Goal: Task Accomplishment & Management: Manage account settings

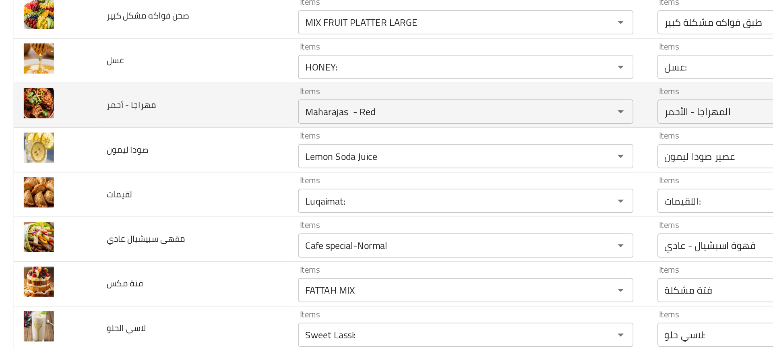
scroll to position [1539, 0]
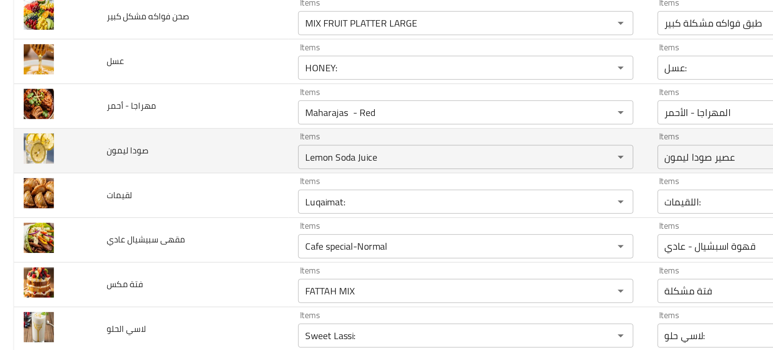
click at [183, 151] on td "صودا ليمون" at bounding box center [129, 150] width 128 height 30
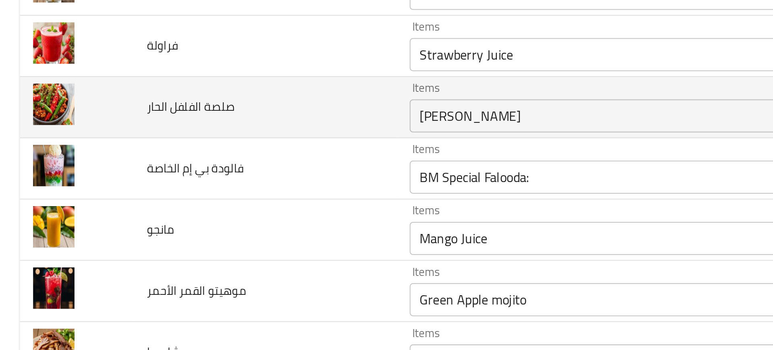
scroll to position [1720, 0]
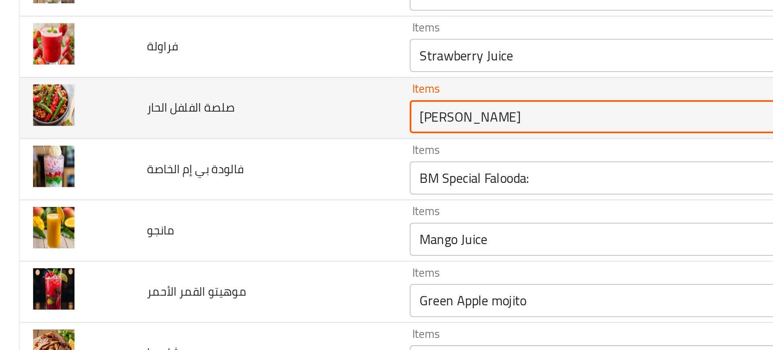
click at [222, 155] on الحار "Chilli Chutney" at bounding box center [299, 150] width 195 height 11
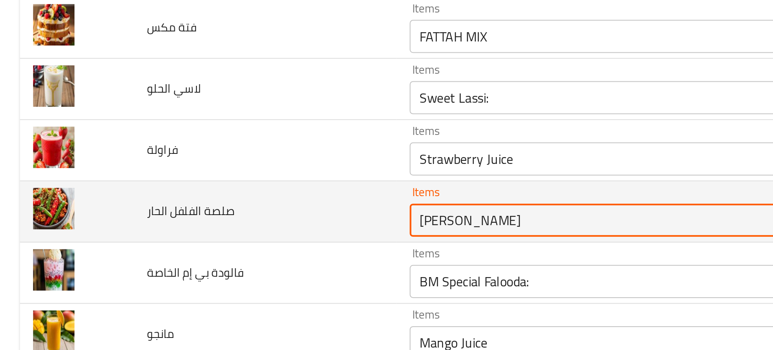
scroll to position [1670, 0]
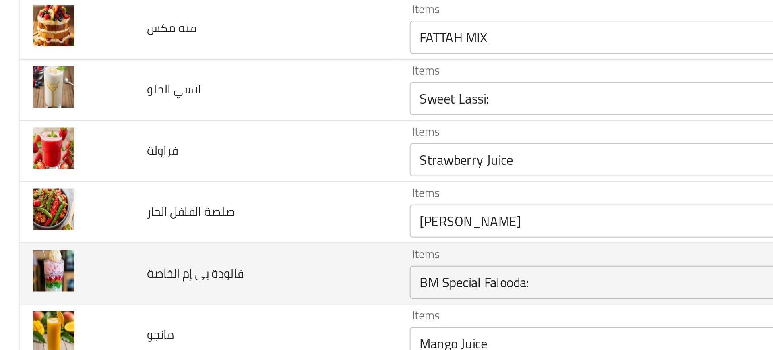
click at [169, 225] on td "فالودة بي إم الخاصة" at bounding box center [129, 227] width 128 height 30
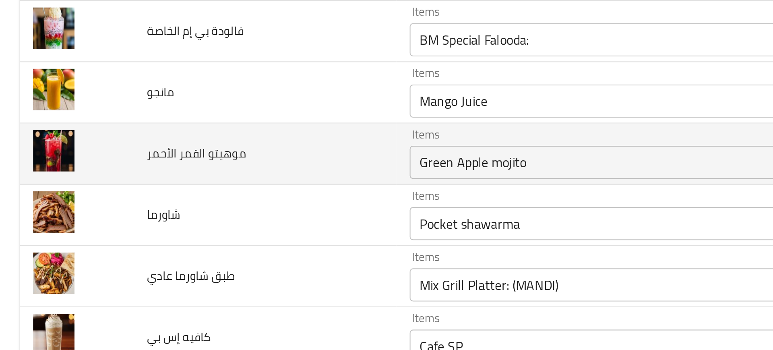
scroll to position [1787, 0]
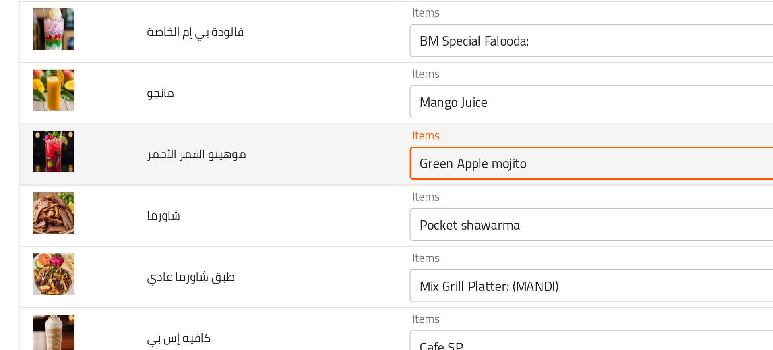
click at [224, 176] on الأحمر "Green Apple mojito" at bounding box center [299, 173] width 195 height 11
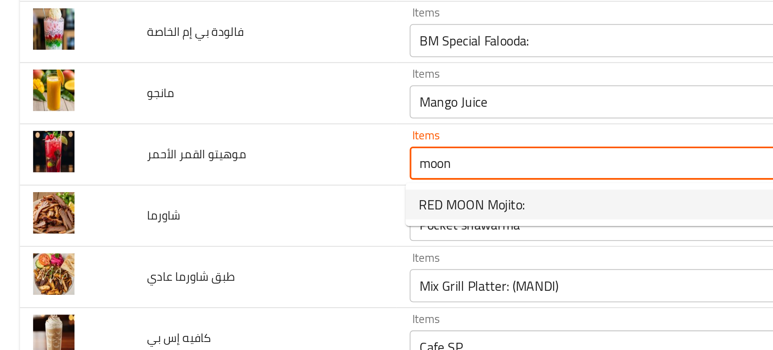
click at [225, 190] on span "RED MOON Mojito:" at bounding box center [230, 194] width 52 height 10
type الأحمر "RED MOON Mojito:"
type الأحمر-ar "موهيتو ريد موون :"
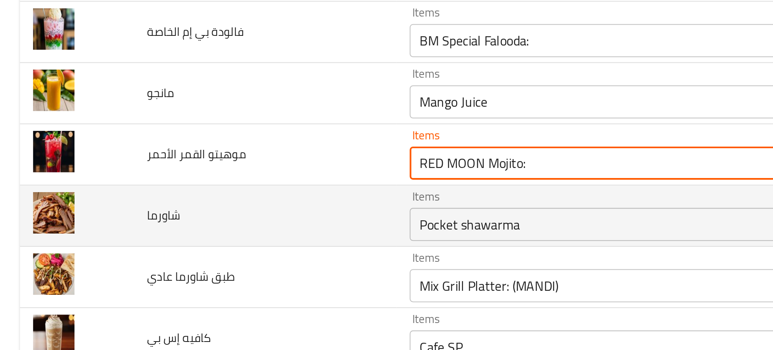
type الأحمر "RED MOON Mojito:"
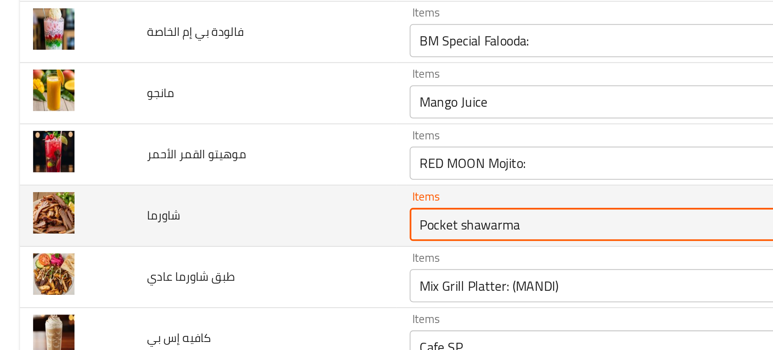
click at [229, 203] on input "Pocket shawarma" at bounding box center [299, 202] width 195 height 11
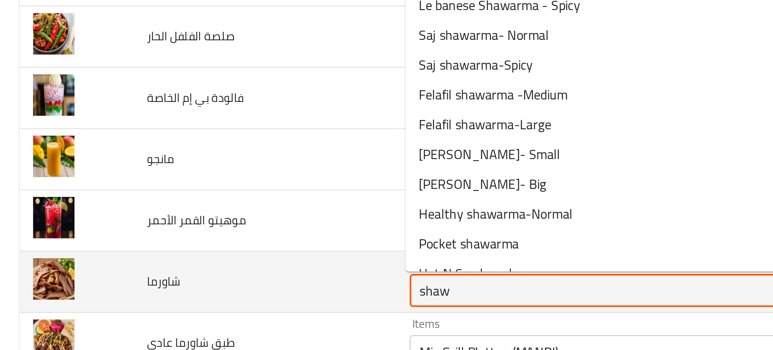
scroll to position [1755, 0]
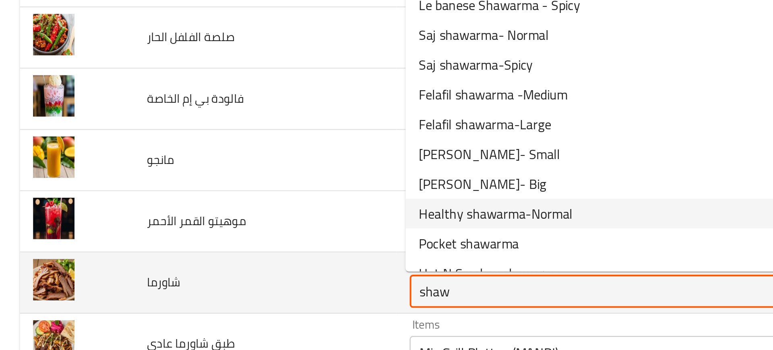
type input "Pocket shawarma"
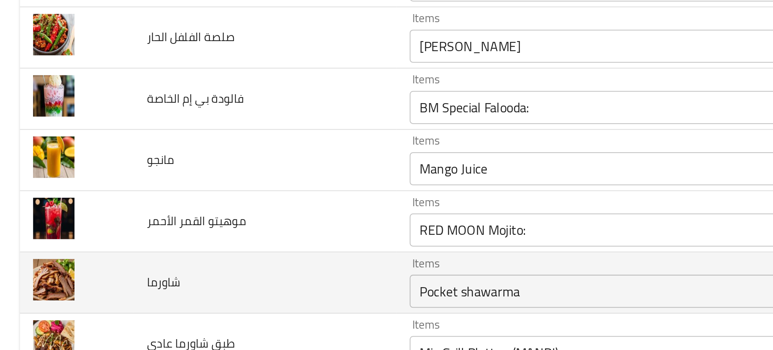
click at [74, 229] on span "شاورما" at bounding box center [79, 231] width 17 height 10
copy span "شاورما"
click at [166, 222] on td "شاورما" at bounding box center [129, 232] width 128 height 30
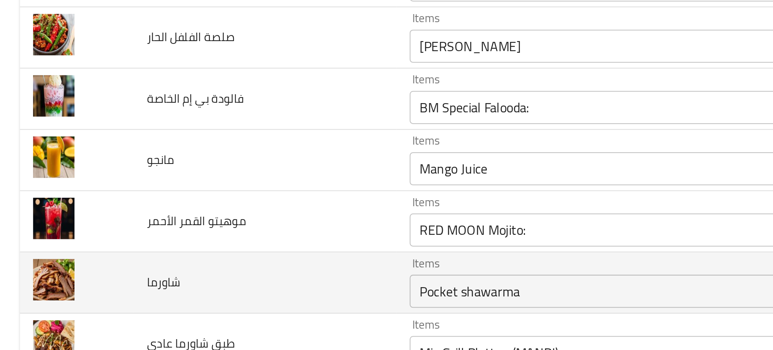
click at [217, 236] on input "Pocket shawarma" at bounding box center [299, 235] width 195 height 11
click at [166, 234] on td "شاورما" at bounding box center [129, 232] width 128 height 30
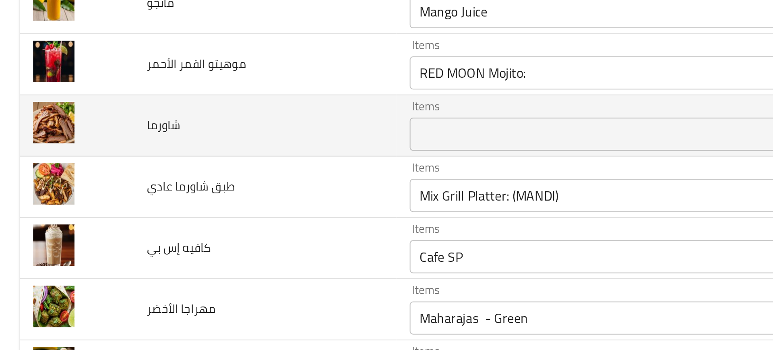
scroll to position [1842, 0]
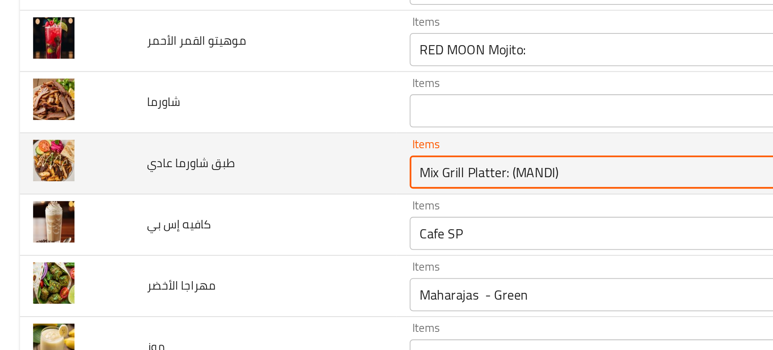
click at [222, 180] on عادي "Mix Grill Platter: (MANDI)" at bounding box center [299, 177] width 195 height 11
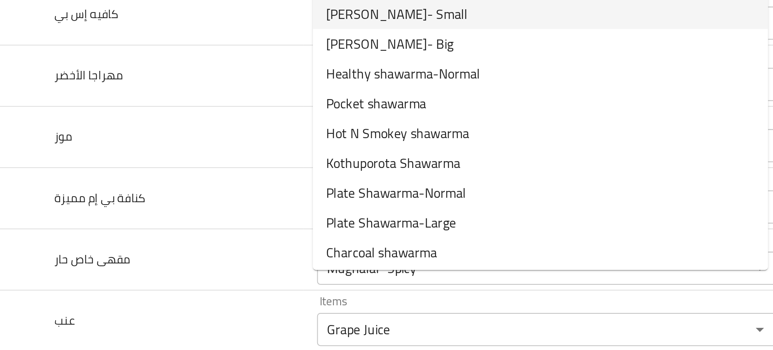
scroll to position [69, 0]
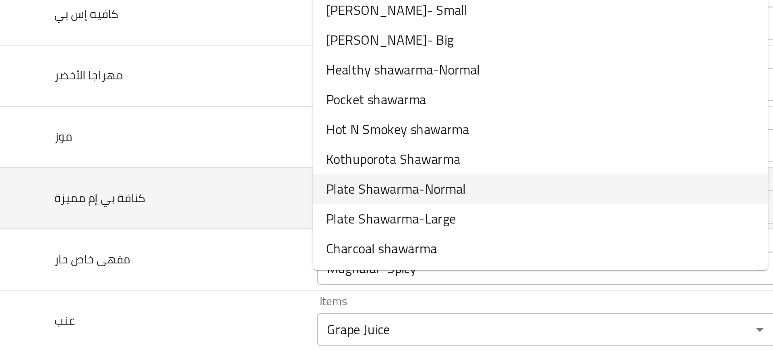
type عادي "Mix Grill Platter: (MANDI)"
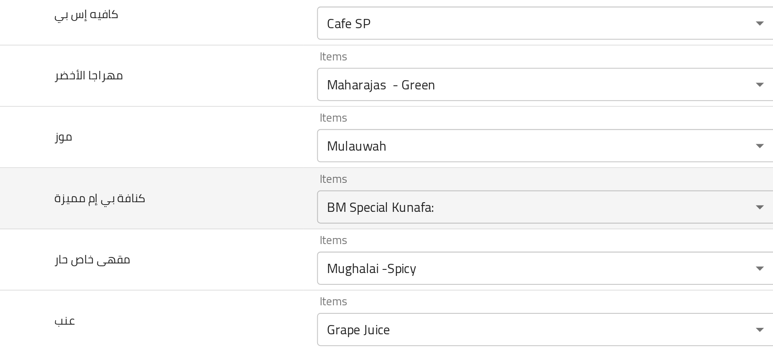
click at [154, 178] on td "كنافة بي إم مميزة" at bounding box center [129, 191] width 128 height 30
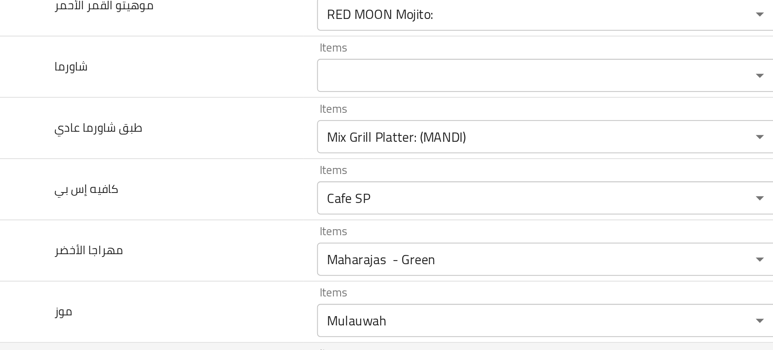
scroll to position [1859, 0]
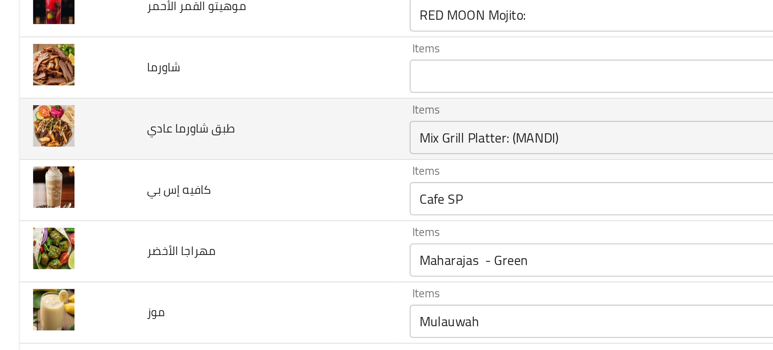
click at [206, 163] on عادي "Mix Grill Platter: (MANDI)" at bounding box center [299, 160] width 195 height 11
click at [99, 156] on span "طبق شاورما عادي" at bounding box center [92, 156] width 43 height 10
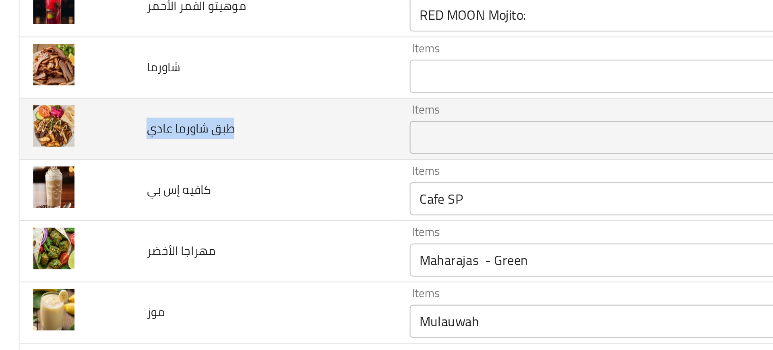
click at [99, 156] on span "طبق شاورما عادي" at bounding box center [92, 156] width 43 height 10
copy span "طبق شاورما عادي"
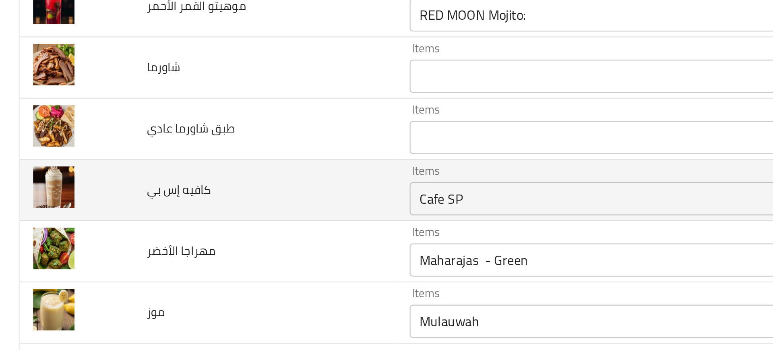
click at [140, 195] on td "كافيه إس بي" at bounding box center [129, 187] width 128 height 30
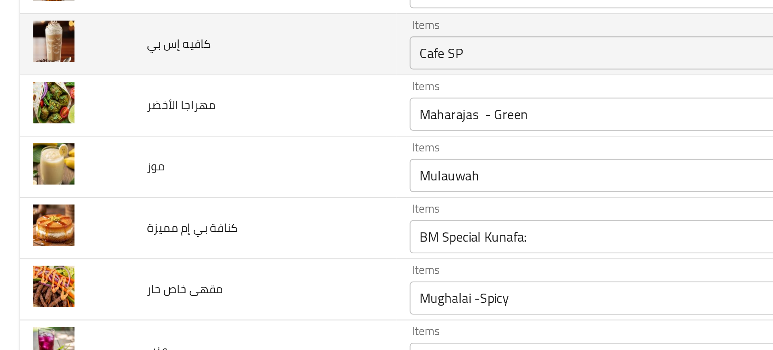
scroll to position [1952, 0]
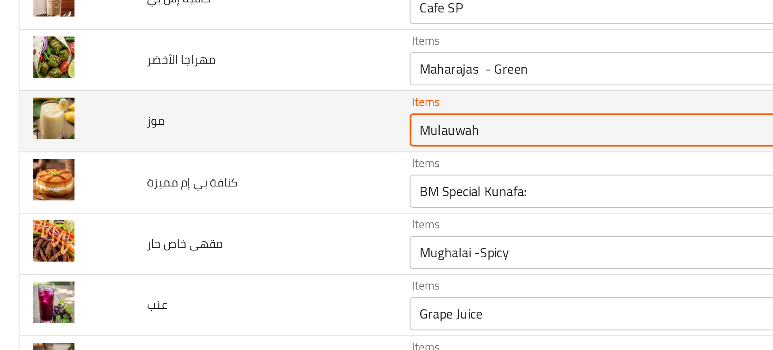
click at [222, 157] on input "Mulauwah" at bounding box center [299, 156] width 195 height 11
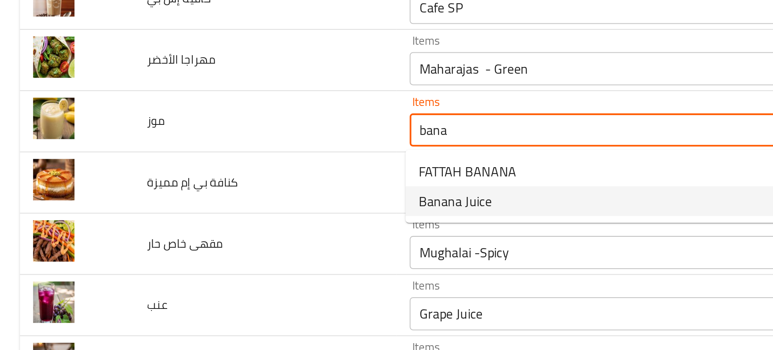
click at [226, 193] on span "Banana Juice" at bounding box center [221, 192] width 35 height 10
type input "Banana Juice"
type input "عصير موز"
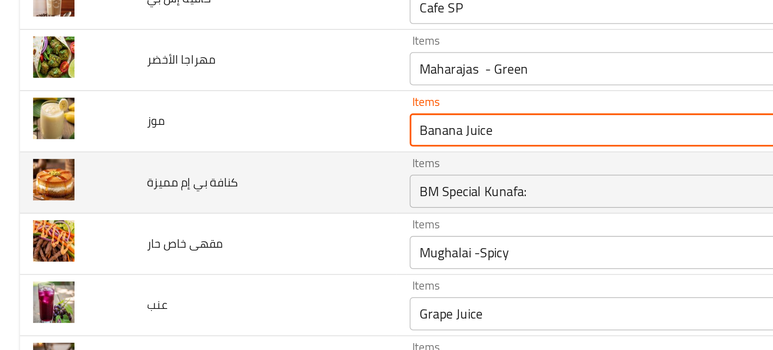
type input "Banana Juice"
click at [211, 189] on مميزة "BM Special Kunafa:" at bounding box center [299, 186] width 195 height 11
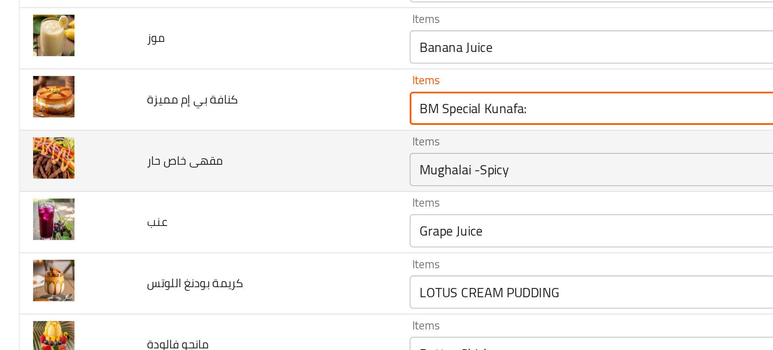
scroll to position [1993, 0]
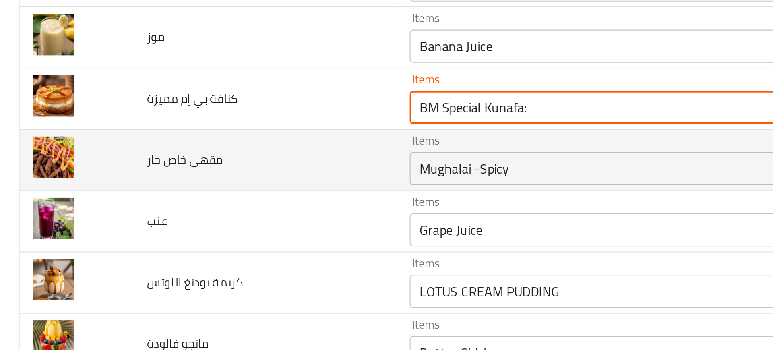
click at [215, 184] on div "Mughalai -Spicy Items" at bounding box center [311, 176] width 224 height 16
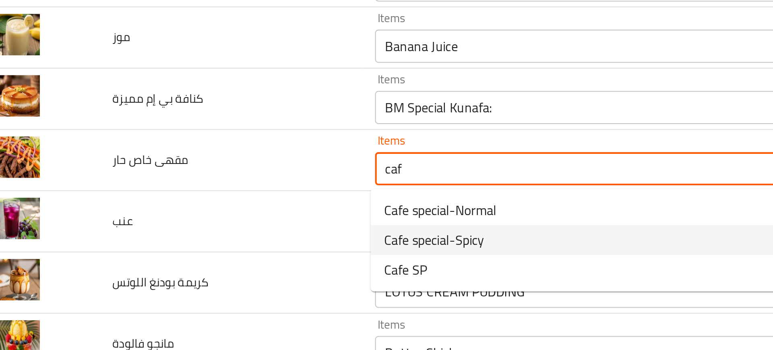
click at [211, 212] on span "Cafe special-Spicy" at bounding box center [228, 211] width 49 height 10
type حار "Cafe special-Spicy"
type حار-ar "قهوة اسبشيال - حار"
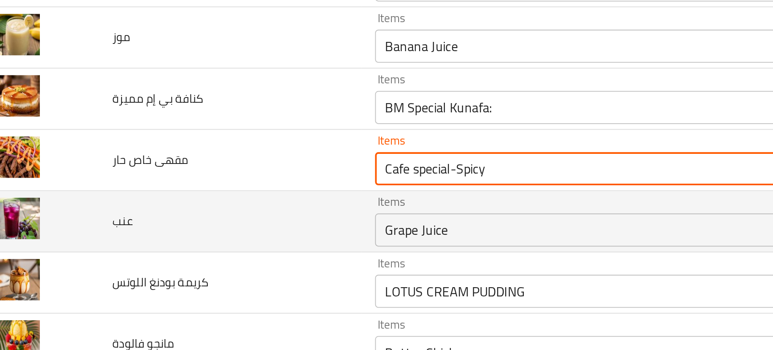
type حار "Cafe special-Spicy"
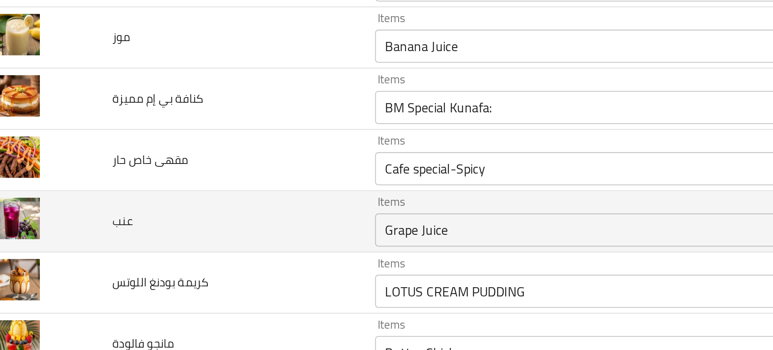
click at [184, 204] on td "عنب" at bounding box center [129, 202] width 128 height 30
click at [180, 215] on td "عنب" at bounding box center [129, 202] width 128 height 30
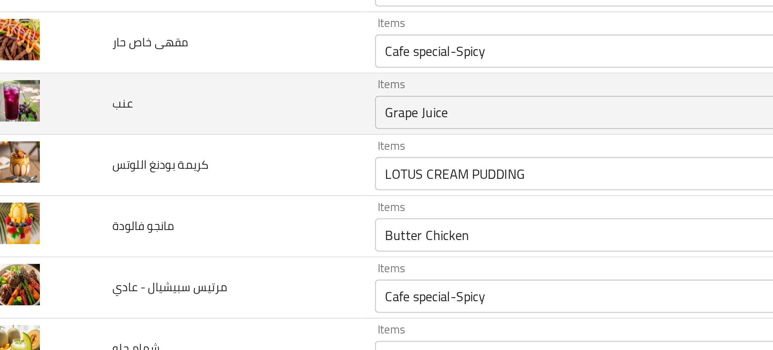
scroll to position [2059, 0]
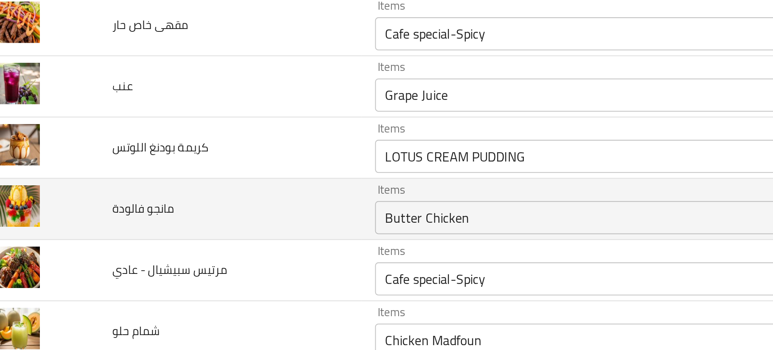
click at [189, 190] on td "مانجو فالودة" at bounding box center [129, 196] width 128 height 30
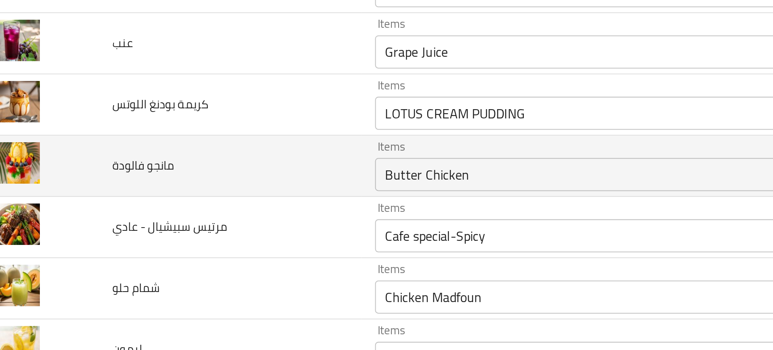
scroll to position [2082, 0]
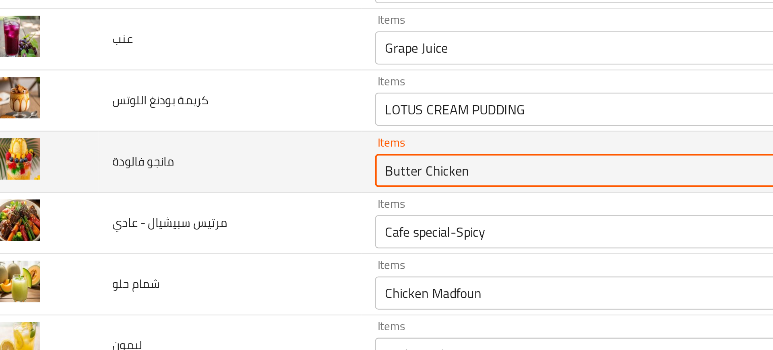
click at [218, 177] on فالودة "Butter Chicken" at bounding box center [299, 176] width 195 height 11
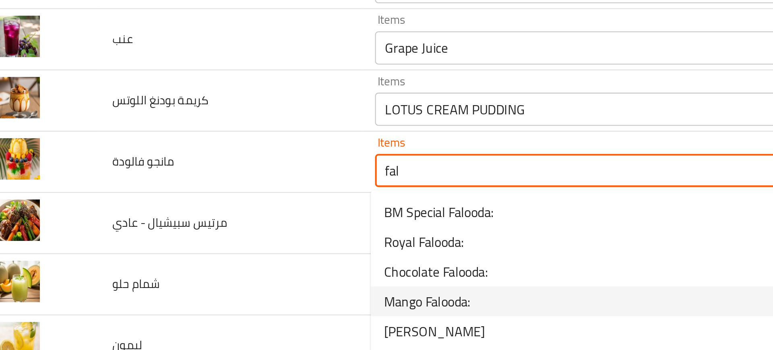
click at [219, 236] on span "Mango Falooda:" at bounding box center [225, 241] width 42 height 10
type فالودة "Mango Falooda:"
type فالودة-ar "فالودة المانجو:"
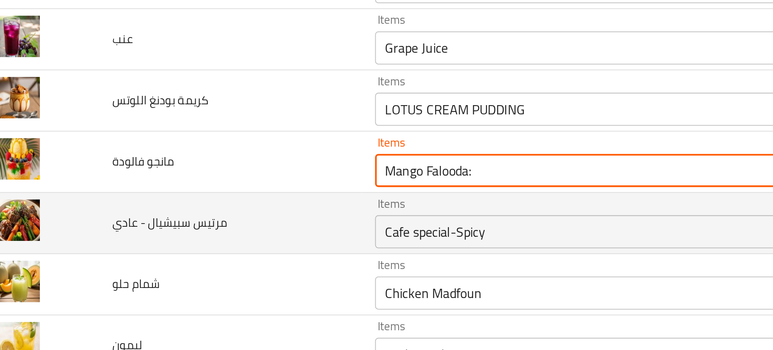
type فالودة "Mango Falooda:"
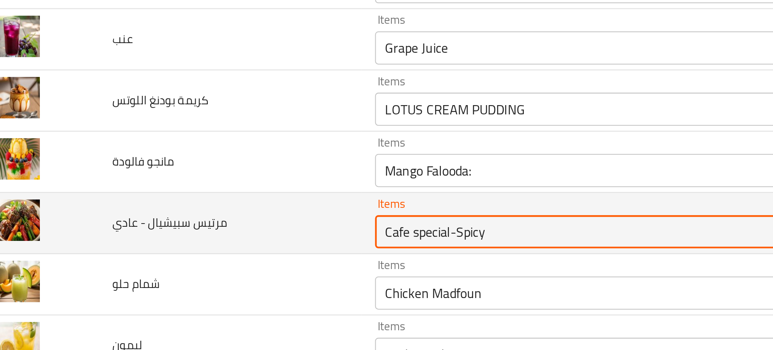
click at [224, 203] on عادي "Cafe special-Spicy" at bounding box center [299, 206] width 195 height 11
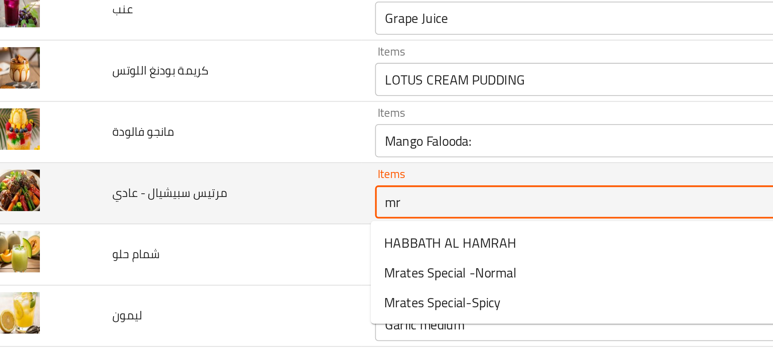
scroll to position [2097, 0]
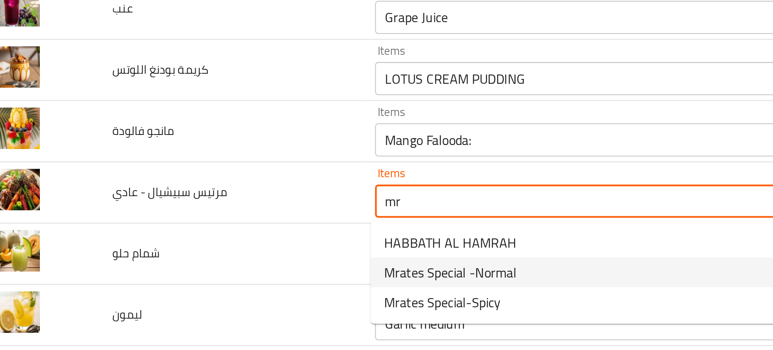
click at [222, 229] on span "Mrates Special -Normal" at bounding box center [236, 227] width 64 height 10
type عادي "Mrates Special -Normal"
type عادي-ar "اسبشيال مراتيس - عادي"
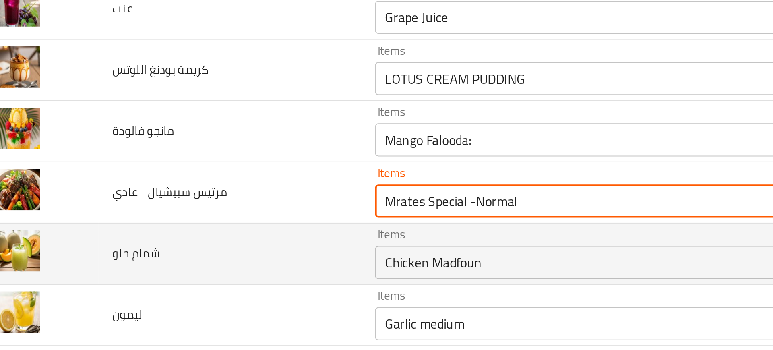
click at [230, 213] on div "Items Chicken Madfoun Items" at bounding box center [311, 217] width 224 height 25
type عادي "Mrates Special -Normal"
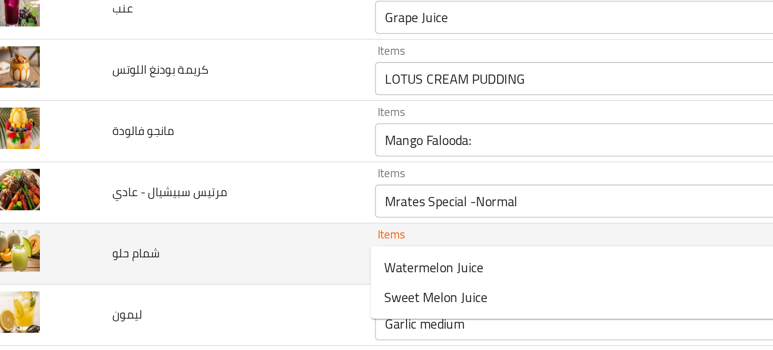
scroll to position [2114, 0]
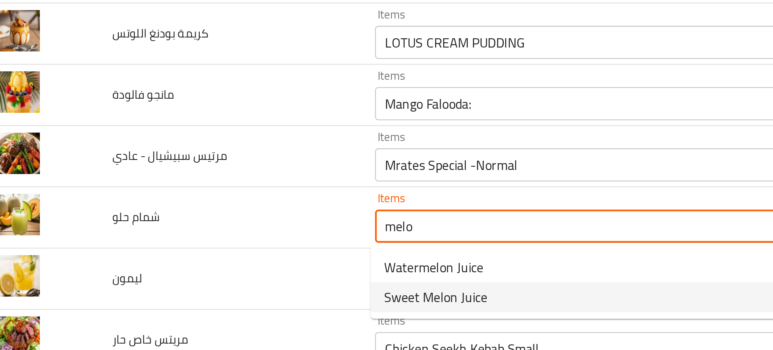
click at [232, 239] on span "Sweet Melon Juice" at bounding box center [229, 239] width 50 height 10
type حلو "Sweet Melon Juice"
type حلو-ar "عصير شمام"
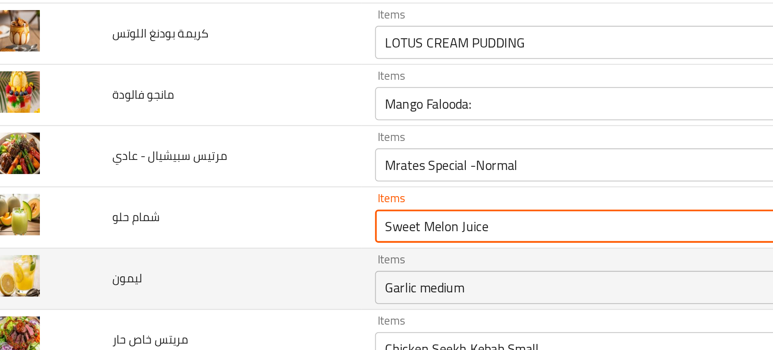
type حلو "Sweet Melon Juice"
click at [178, 231] on td "ليمون" at bounding box center [129, 230] width 128 height 30
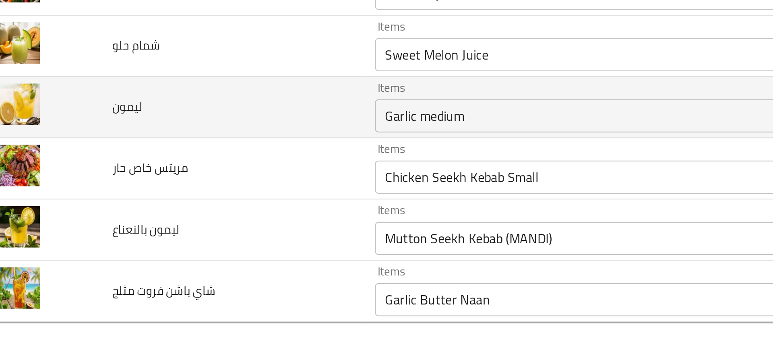
click at [219, 234] on input "Garlic medium" at bounding box center [299, 233] width 195 height 11
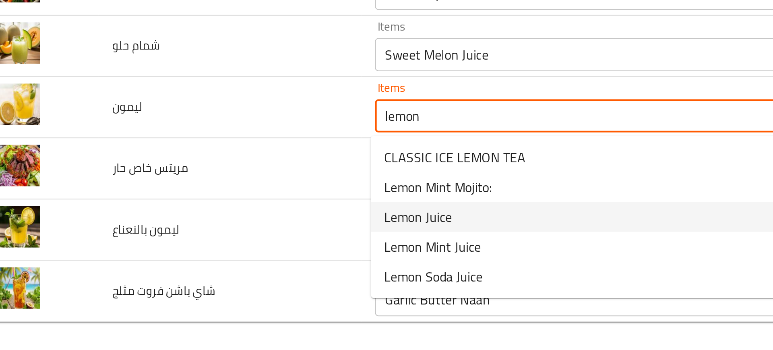
click at [211, 281] on span "Lemon Juice" at bounding box center [220, 283] width 33 height 10
type input "Lemon Juice"
type input "عصير ليمون"
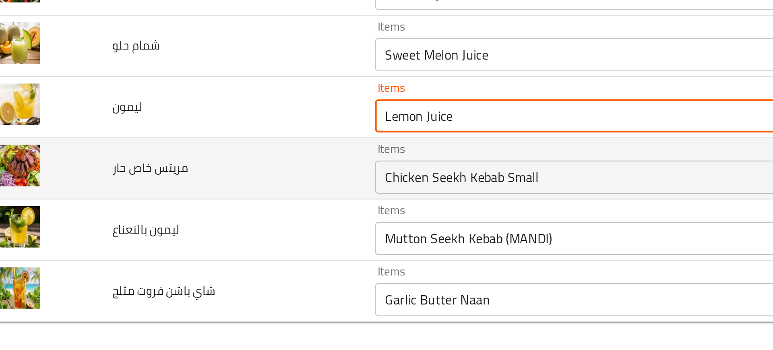
type input "Lemon Juice"
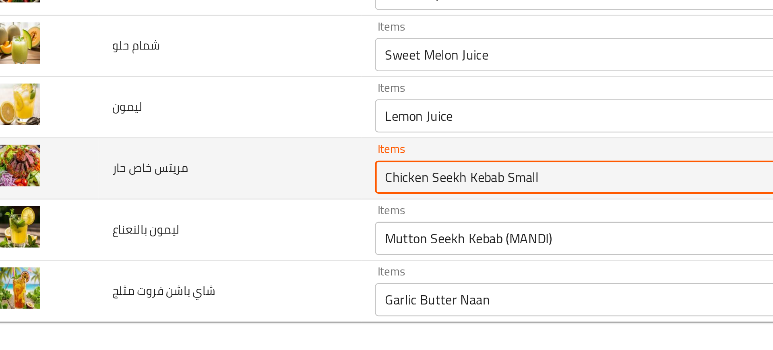
click at [222, 260] on حار "Chicken Seekh Kebab Small" at bounding box center [299, 263] width 195 height 11
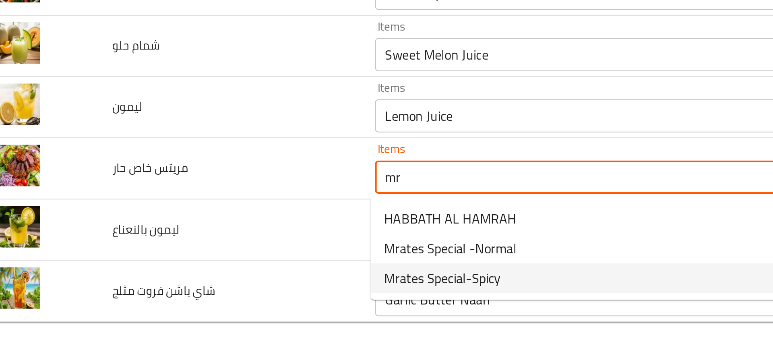
click at [237, 311] on span "Mrates Special-Spicy" at bounding box center [232, 313] width 57 height 10
type حار "Mrates Special-Spicy"
type حار-ar "اسبشيال مراتيس - حار"
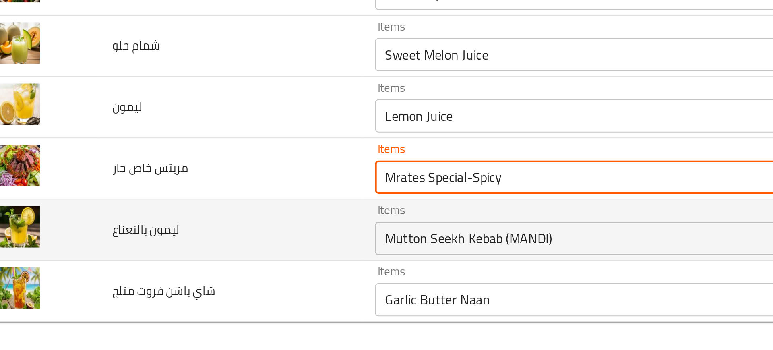
type حار "Mrates Special-Spicy"
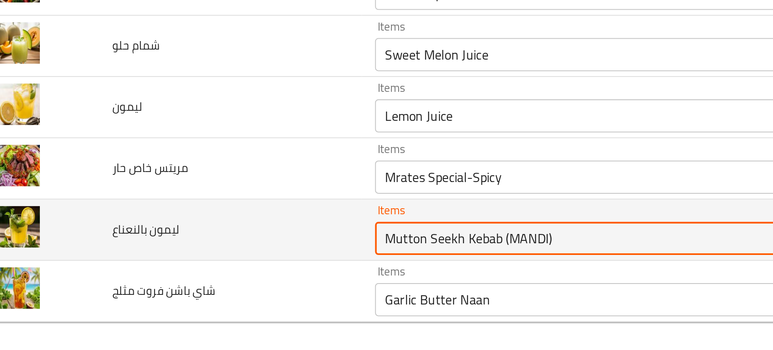
click at [210, 295] on بالنعناع "Mutton Seekh Kebab (MANDI)" at bounding box center [299, 293] width 195 height 11
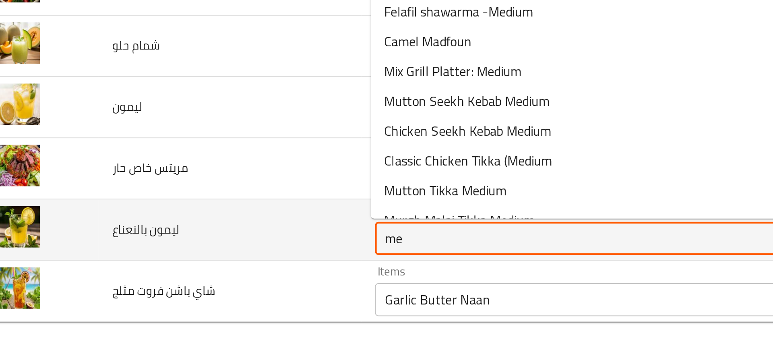
type بالنعناع "m"
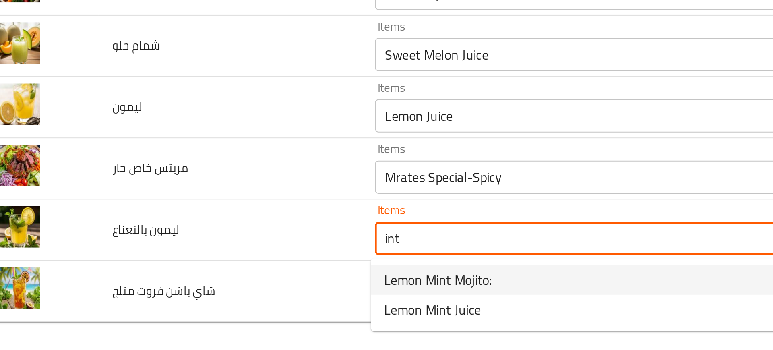
click at [220, 316] on span "Lemon Mint Mojito:" at bounding box center [230, 314] width 52 height 10
type بالنعناع "Lemon Mint Mojito:"
type بالنعناع-ar "موهيتو الليمون والنعناع:"
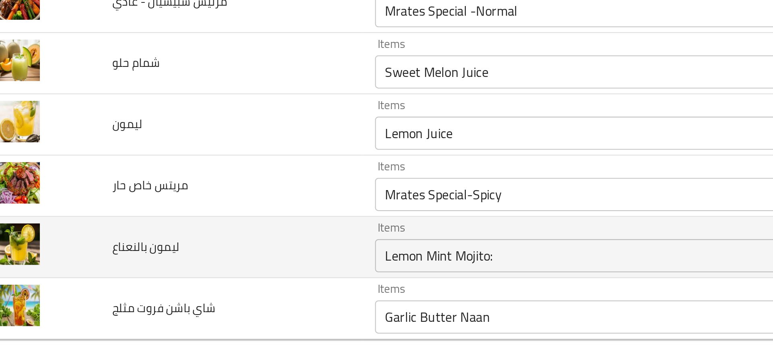
click at [241, 297] on بالنعناع "Lemon Mint Mojito:" at bounding box center [299, 293] width 195 height 11
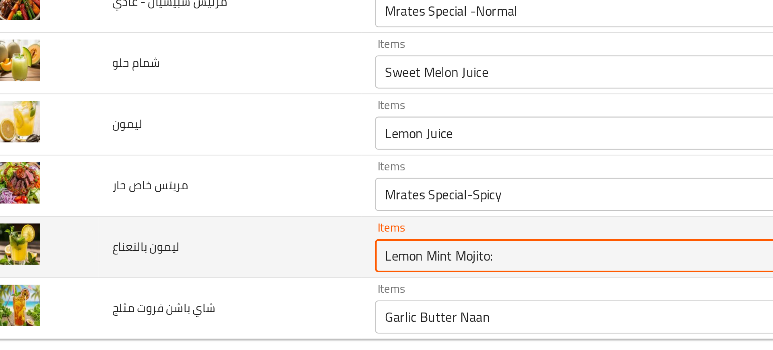
click at [241, 297] on بالنعناع "Lemon Mint Mojito:" at bounding box center [299, 293] width 195 height 11
click at [251, 295] on بالنعناع "Lemon Mint Mojito:" at bounding box center [299, 293] width 195 height 11
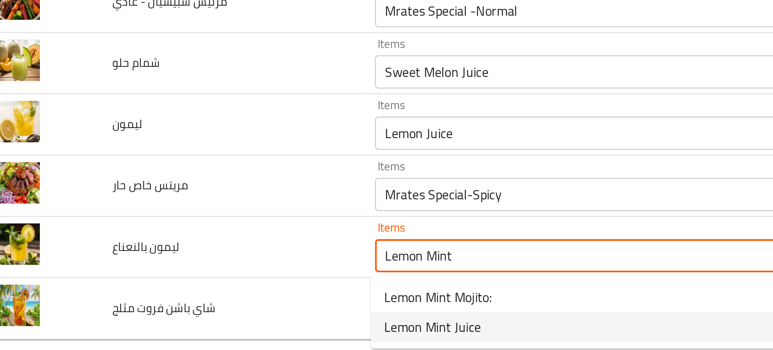
click at [226, 325] on span "Lemon Mint Juice" at bounding box center [227, 328] width 47 height 10
type بالنعناع "Lemon Mint Juice"
type بالنعناع-ar "عصير ليمون ونعناع"
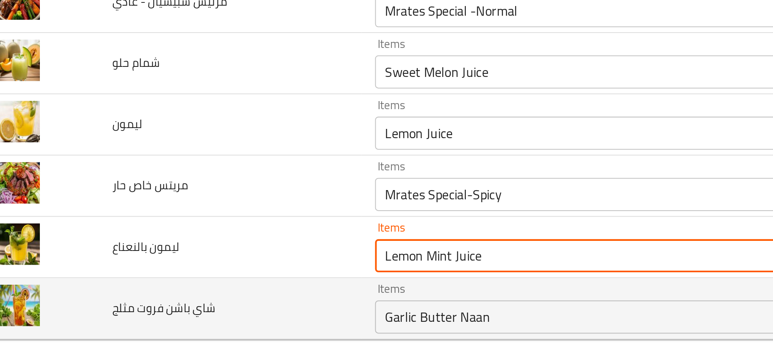
type بالنعناع "Lemon Mint Juice"
click at [169, 314] on td "شاي باشن فروت مثلج" at bounding box center [129, 319] width 128 height 30
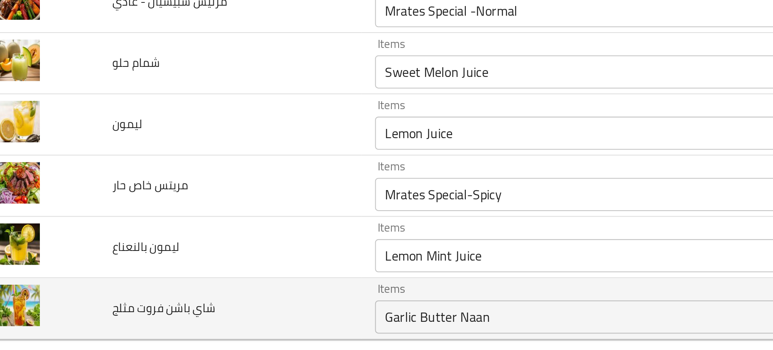
scroll to position [2114, 0]
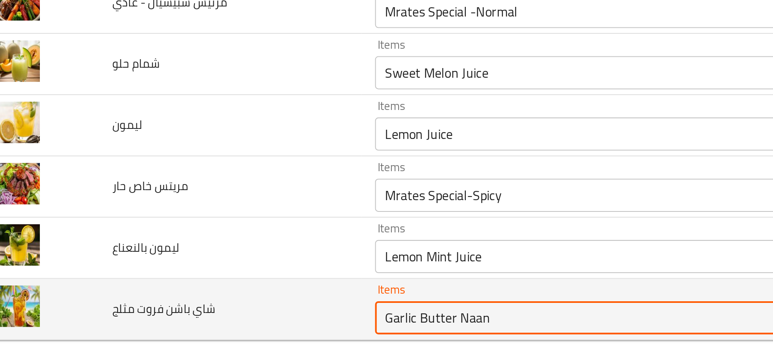
click at [219, 320] on مثلج "Garlic Butter Naan" at bounding box center [299, 323] width 195 height 11
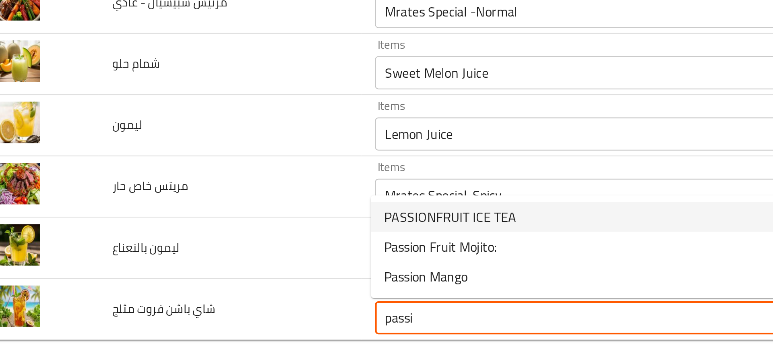
click at [226, 279] on span "PASSIONFRUIT ICE TEA" at bounding box center [236, 274] width 64 height 10
type مثلج "PASSIONFRUIT ICE TEA"
type مثلج-ar "شاي مثلج بباشون فروت:"
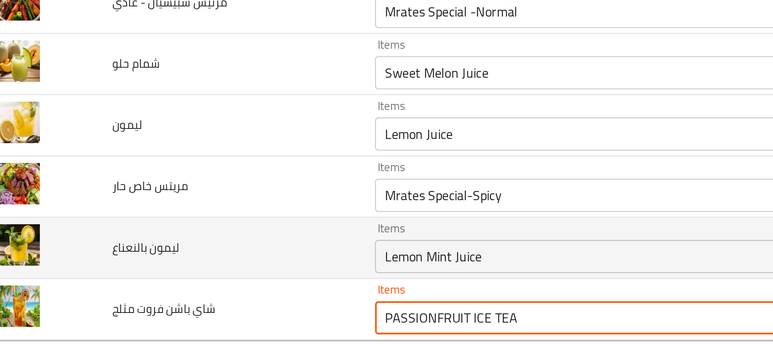
type مثلج "PASSIONFRUIT ICE TEA"
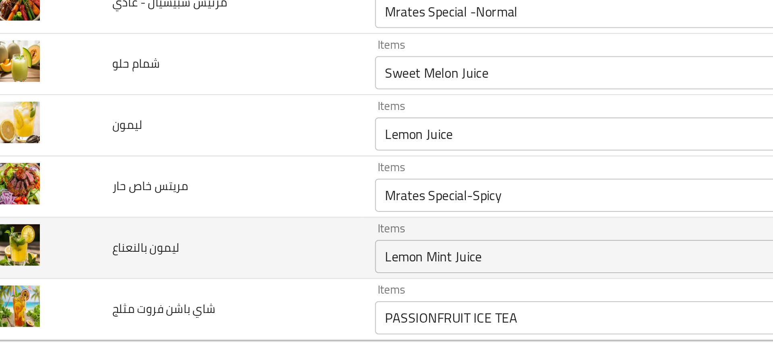
click at [118, 286] on td "ليمون بالنعناع" at bounding box center [129, 290] width 128 height 30
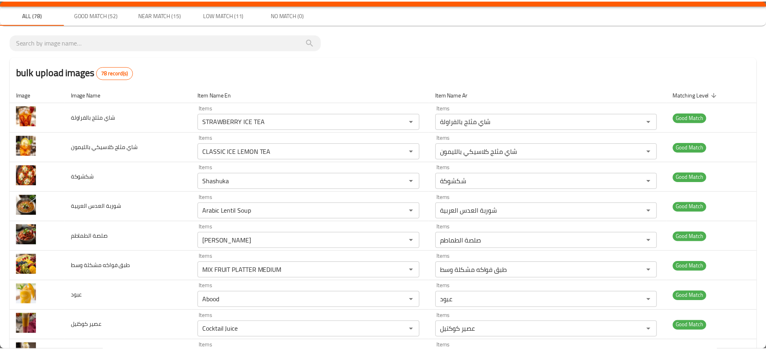
scroll to position [0, 0]
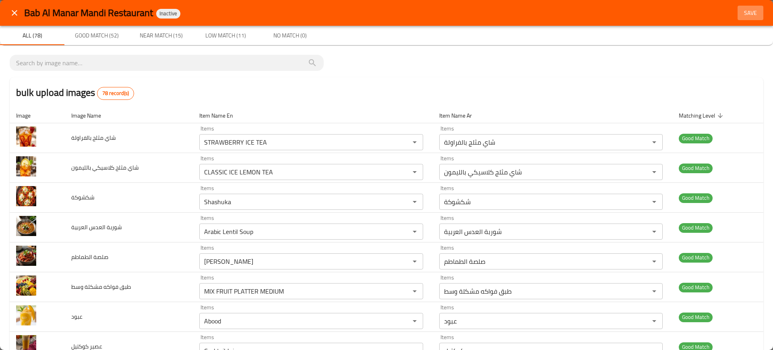
click at [741, 8] on span "Save" at bounding box center [750, 13] width 19 height 10
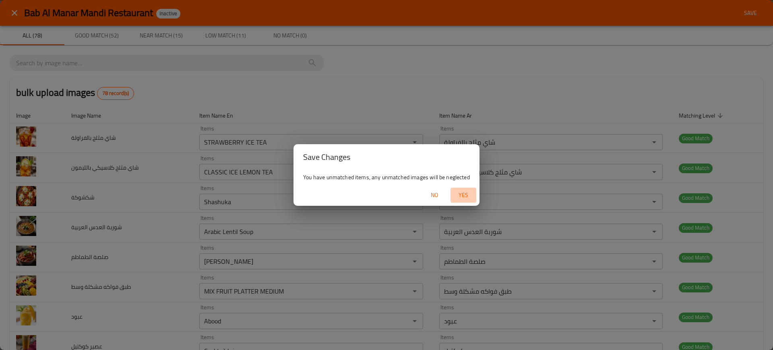
click at [460, 193] on span "Yes" at bounding box center [463, 195] width 19 height 10
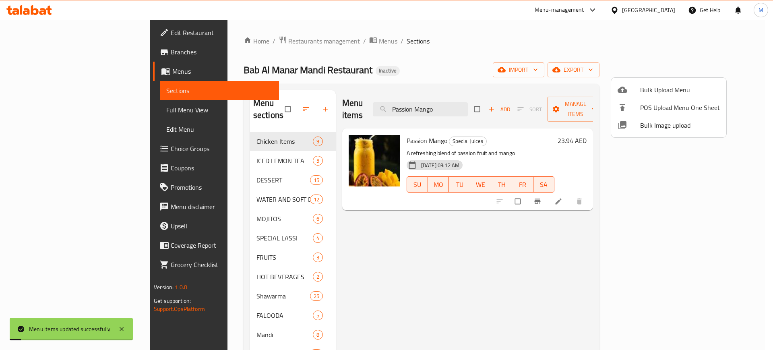
click at [351, 262] on div at bounding box center [386, 175] width 773 height 350
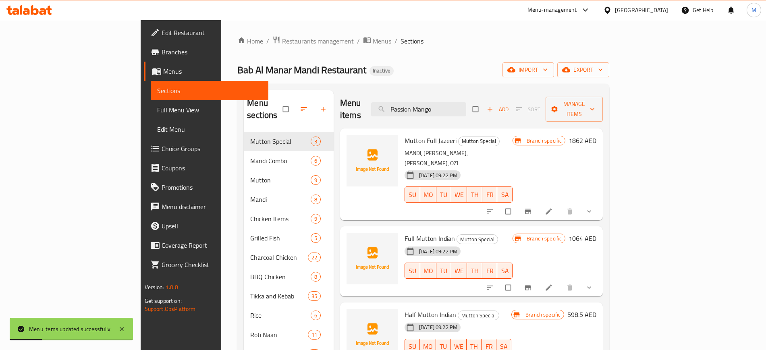
click at [454, 110] on div "Menu items Passion Mango Add Sort Manage items" at bounding box center [471, 109] width 263 height 38
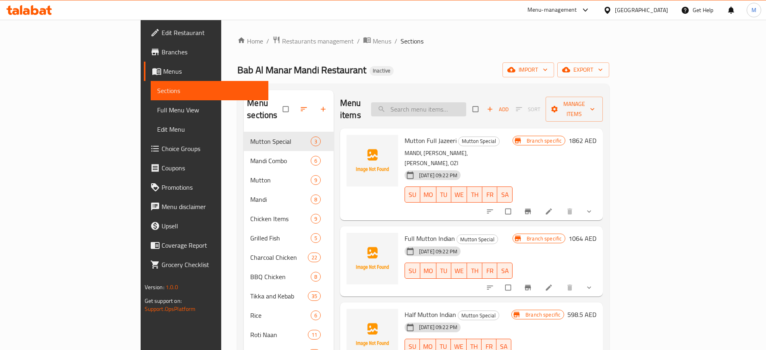
click at [466, 105] on input "search" at bounding box center [418, 109] width 95 height 14
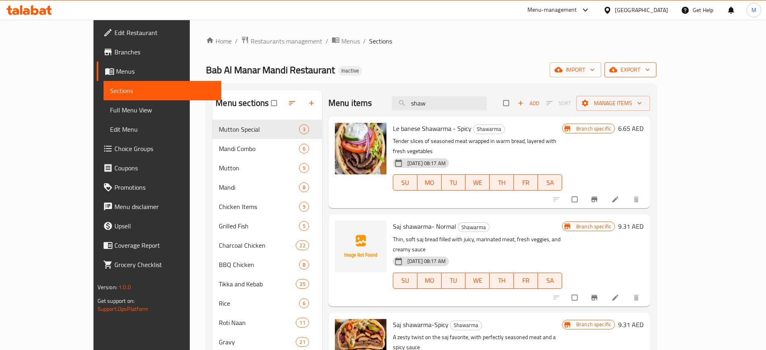
type input "shaw"
click at [656, 64] on button "export" at bounding box center [630, 69] width 52 height 15
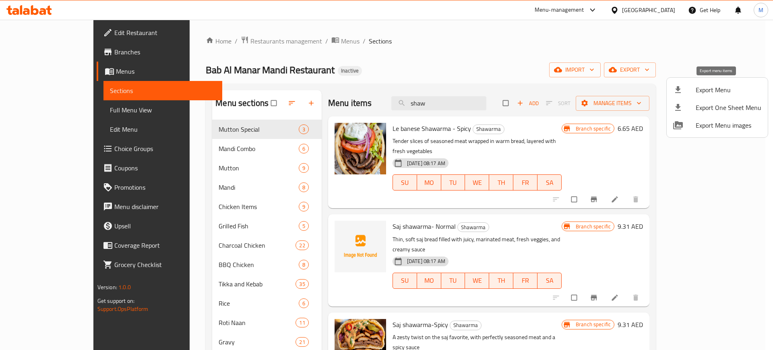
click at [733, 84] on li "Export Menu" at bounding box center [717, 90] width 101 height 18
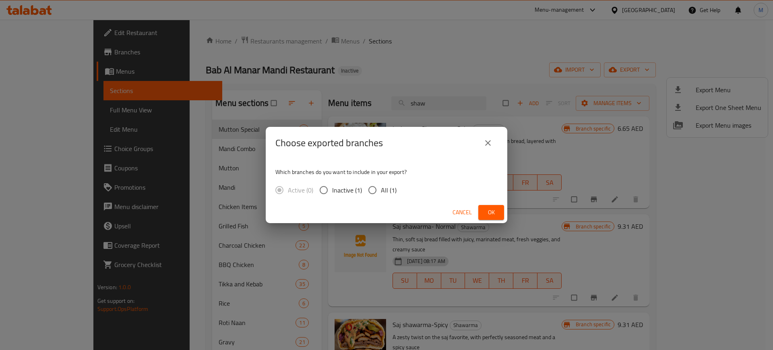
click at [375, 190] on input "All (1)" at bounding box center [372, 190] width 17 height 17
radio input "true"
click at [490, 214] on span "Ok" at bounding box center [491, 212] width 13 height 10
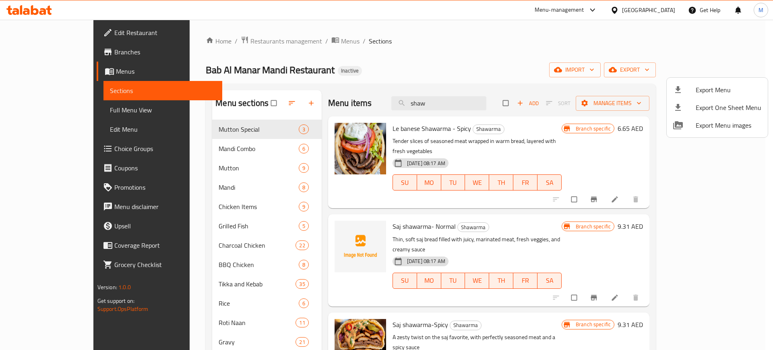
click at [455, 207] on div at bounding box center [386, 175] width 773 height 350
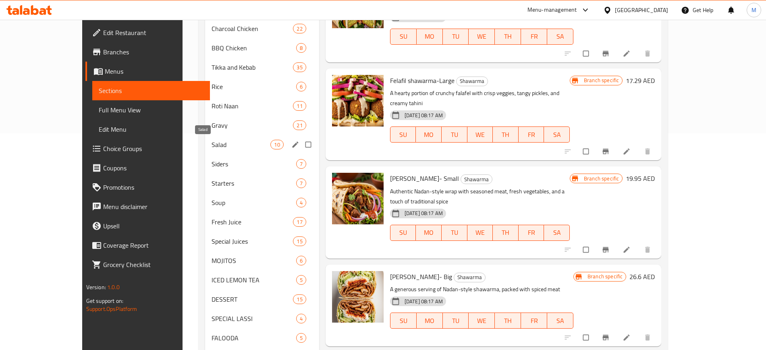
scroll to position [216, 0]
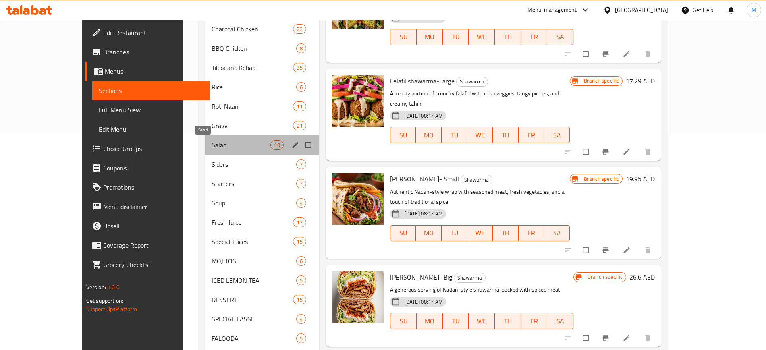
click at [211, 141] on span "Salad" at bounding box center [240, 145] width 59 height 10
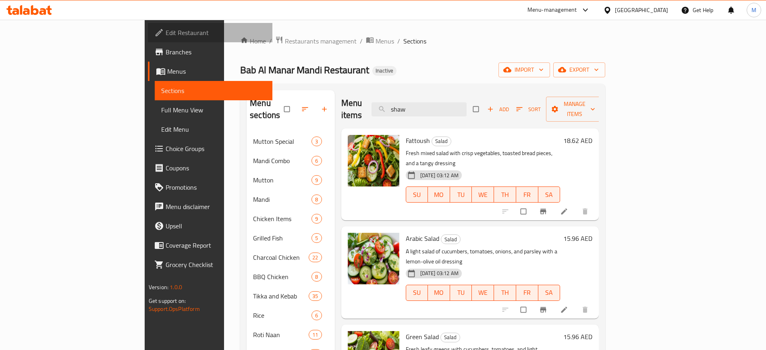
click at [166, 28] on span "Edit Restaurant" at bounding box center [216, 33] width 100 height 10
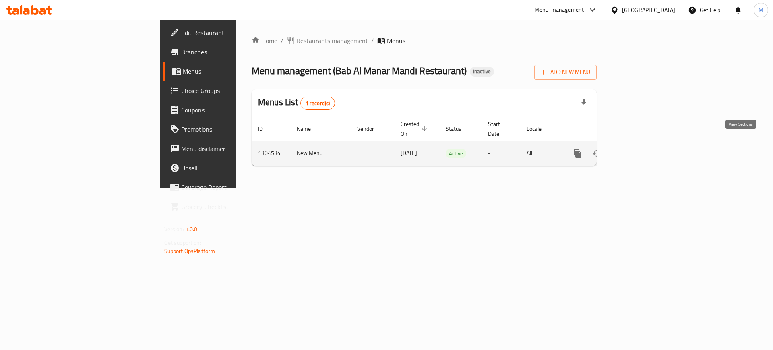
click at [641, 149] on icon "enhanced table" at bounding box center [636, 154] width 10 height 10
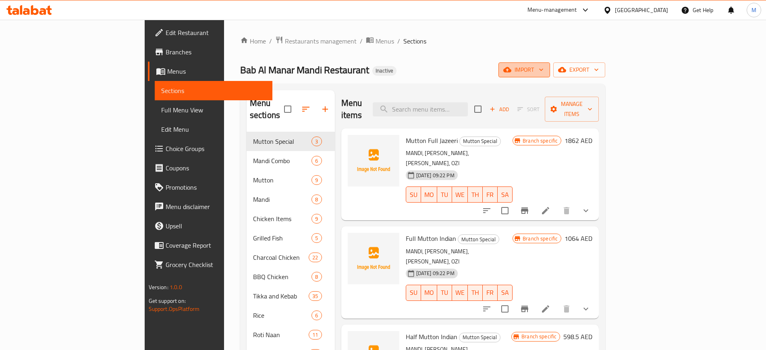
click at [511, 73] on icon "button" at bounding box center [507, 70] width 8 height 8
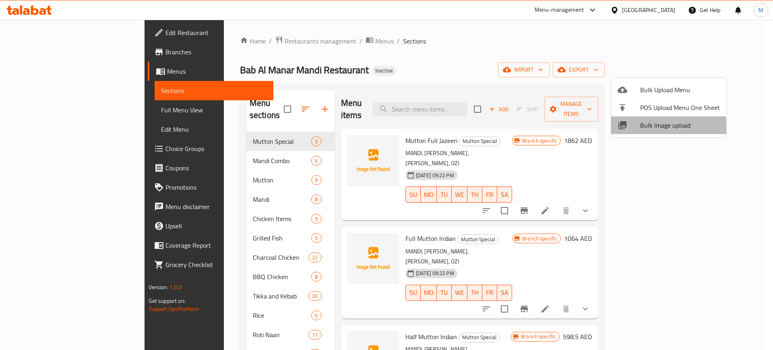
click at [657, 128] on span "Bulk Image upload" at bounding box center [680, 125] width 80 height 10
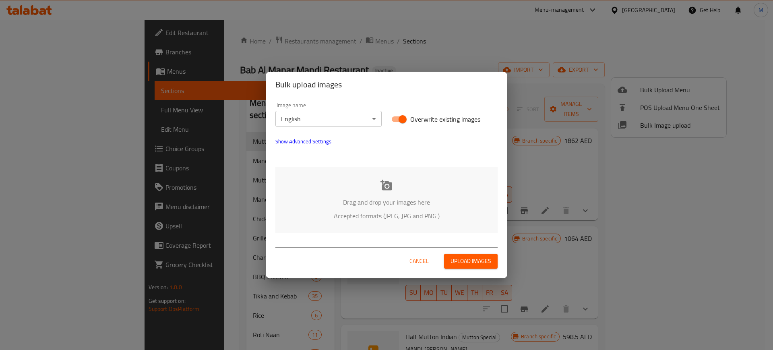
click at [333, 193] on div "Drag and drop your images here Accepted formats (JPEG, JPG and PNG )" at bounding box center [387, 200] width 222 height 66
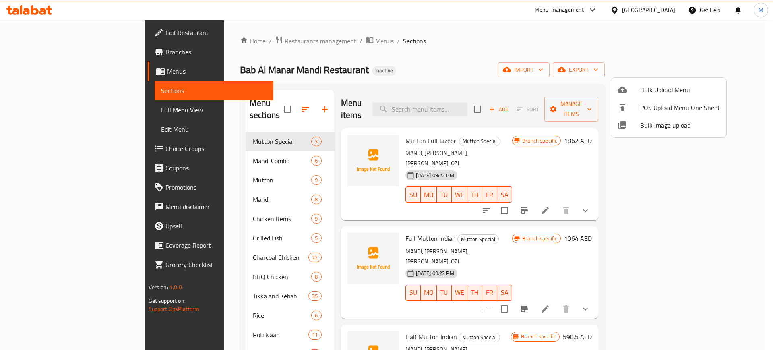
click at [385, 70] on div at bounding box center [386, 175] width 773 height 350
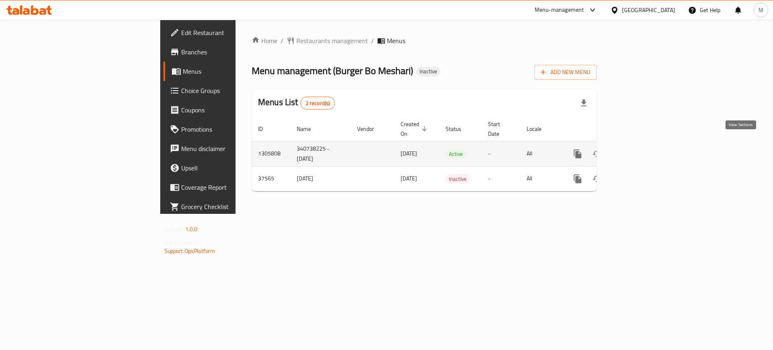
click at [640, 150] on icon "enhanced table" at bounding box center [635, 153] width 7 height 7
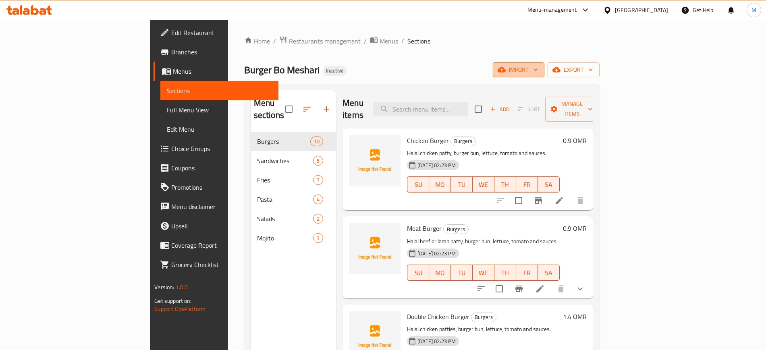
click at [544, 77] on button "import" at bounding box center [519, 69] width 52 height 15
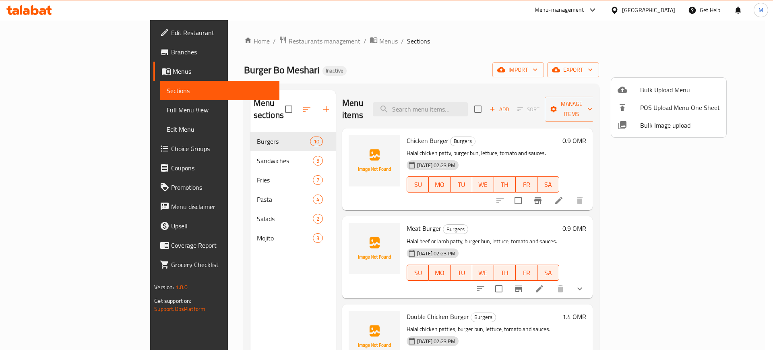
click at [665, 136] on ul "Bulk Upload Menu POS Upload Menu One Sheet Bulk Image upload" at bounding box center [668, 108] width 115 height 60
click at [640, 124] on div at bounding box center [629, 125] width 23 height 10
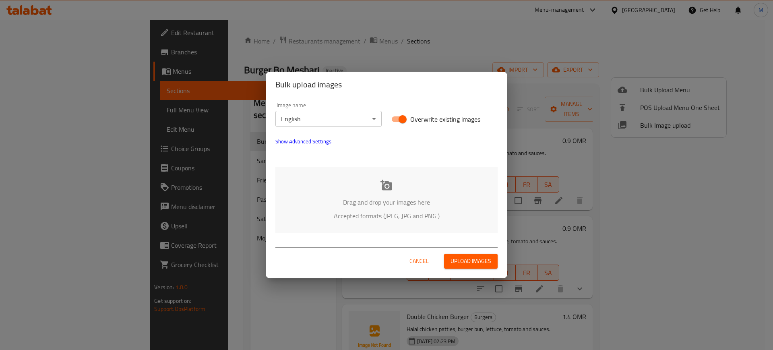
click at [383, 189] on icon at bounding box center [387, 185] width 12 height 10
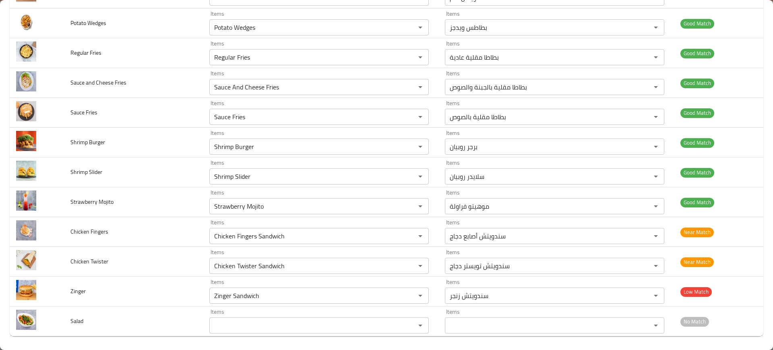
scroll to position [743, 0]
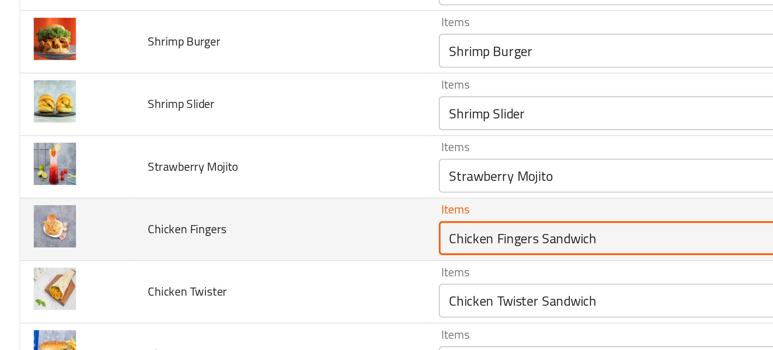
drag, startPoint x: 254, startPoint y: 236, endPoint x: 323, endPoint y: 236, distance: 68.9
click at [323, 236] on Fingers "Chicken Fingers Sandwich" at bounding box center [307, 233] width 191 height 11
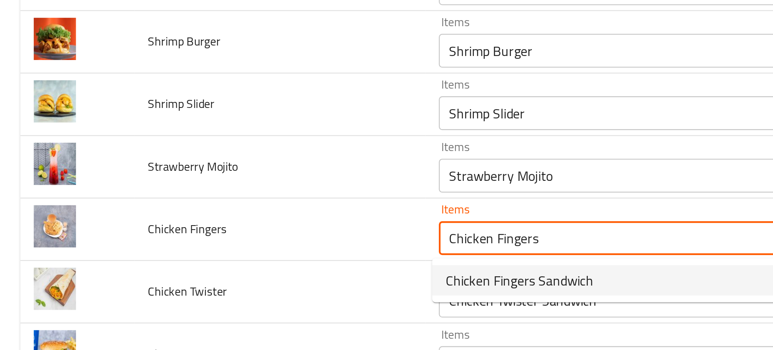
click at [286, 249] on Fingers-option-0 "Chicken Fingers Sandwich" at bounding box center [315, 254] width 218 height 15
type Fingers "Chicken Fingers Sandwich"
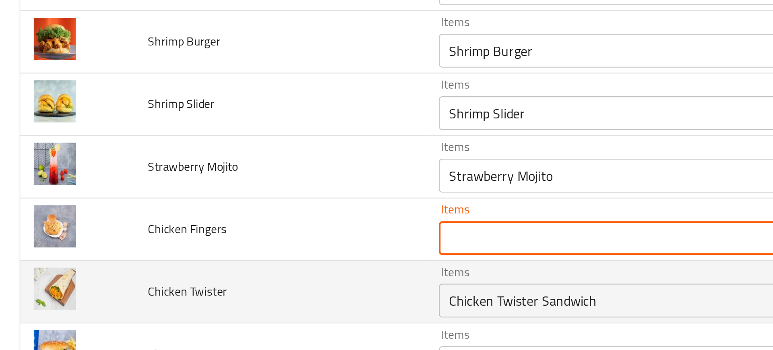
click at [192, 245] on td "Chicken Twister" at bounding box center [133, 259] width 139 height 30
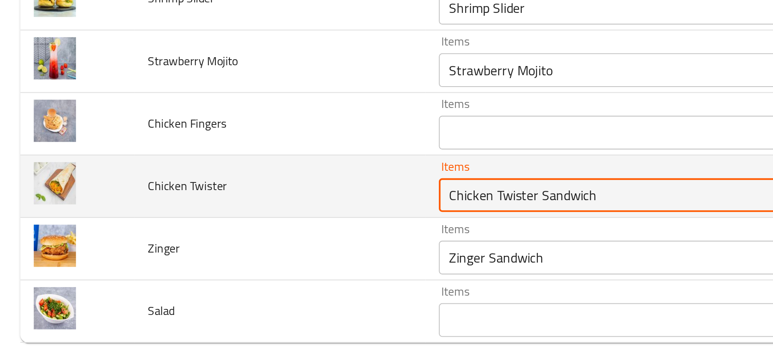
click at [247, 262] on Twister "Chicken Twister Sandwich" at bounding box center [307, 263] width 191 height 11
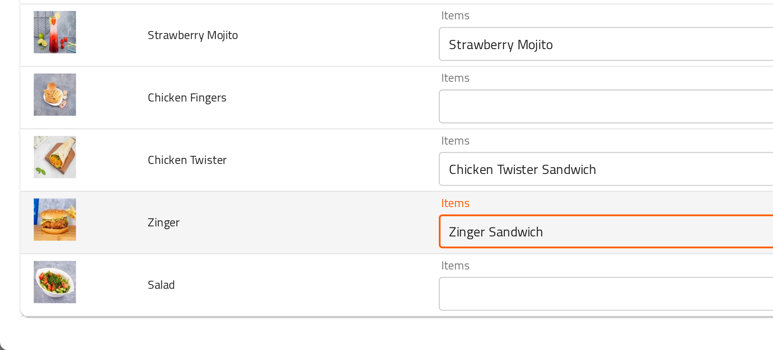
click at [218, 294] on input "Zinger Sandwich" at bounding box center [307, 293] width 191 height 11
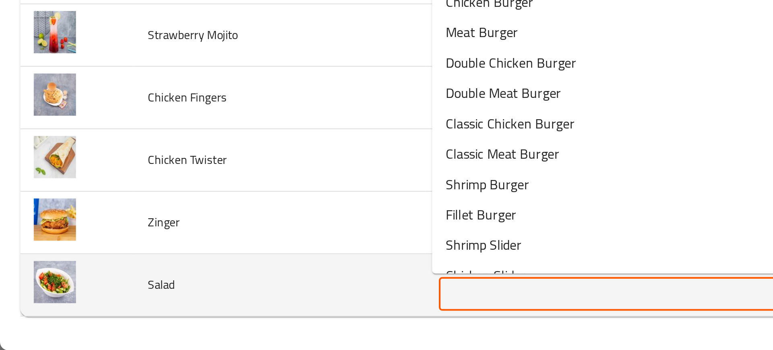
click at [215, 324] on input "Items" at bounding box center [307, 322] width 191 height 11
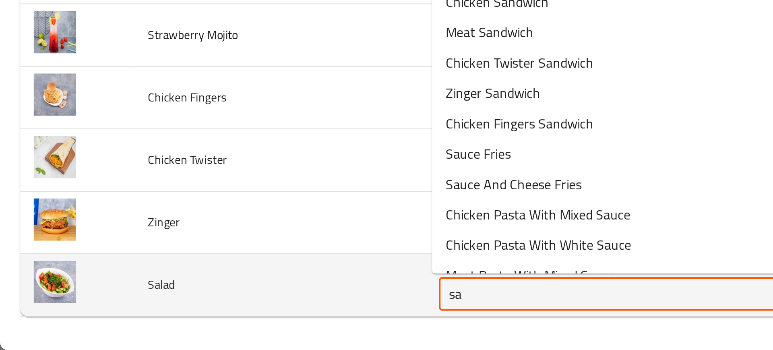
type input "sal"
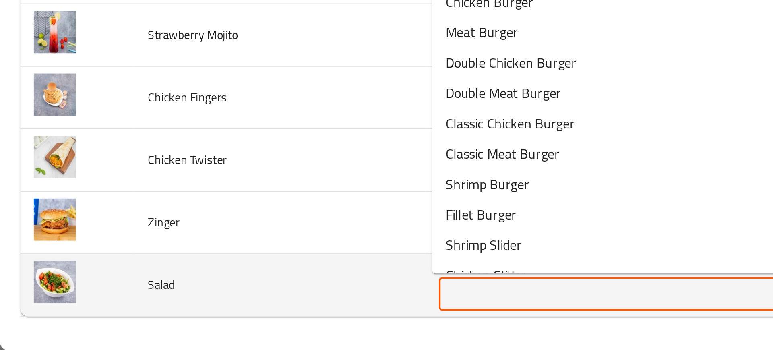
click at [141, 319] on td "Salad" at bounding box center [133, 319] width 139 height 30
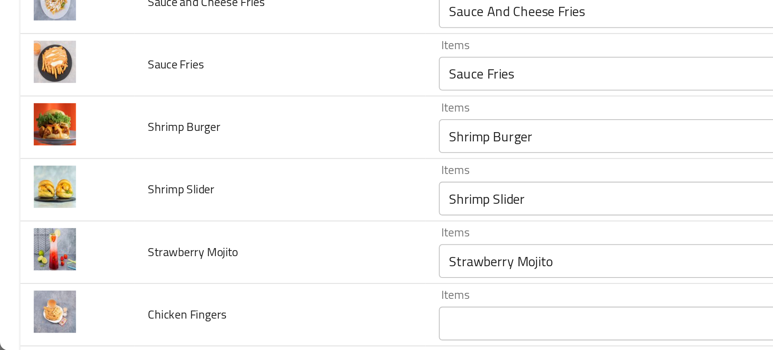
scroll to position [618, 0]
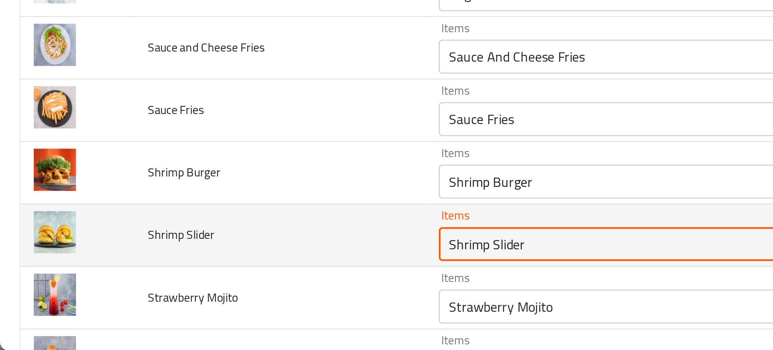
click at [230, 300] on Slider "Shrimp Slider" at bounding box center [307, 299] width 191 height 11
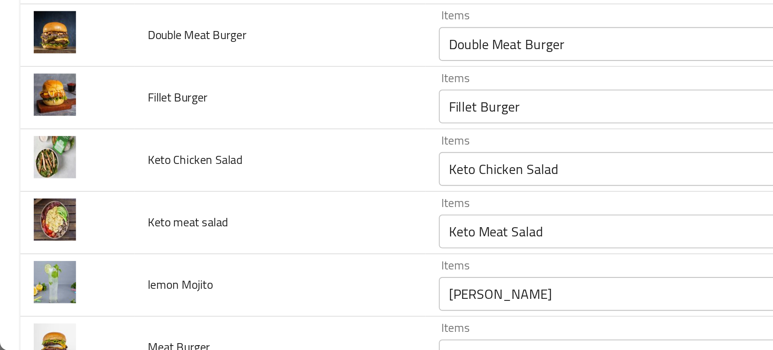
scroll to position [266, 0]
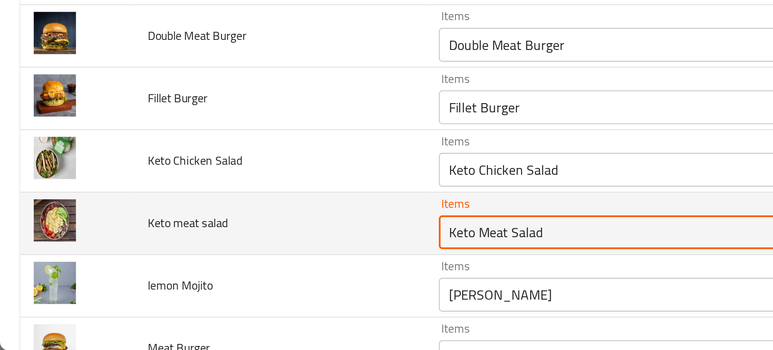
click at [222, 297] on salad "Keto Meat Salad" at bounding box center [307, 293] width 191 height 11
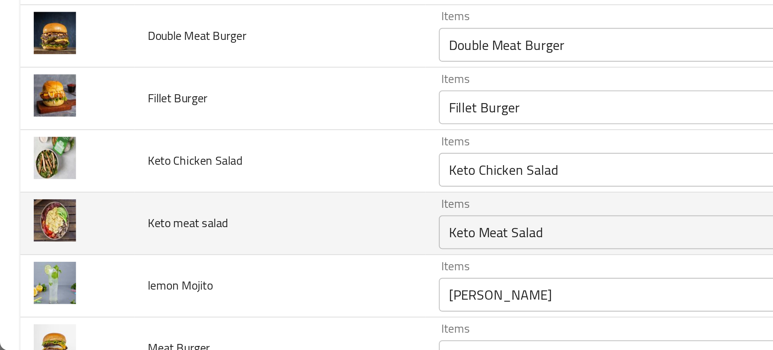
click at [98, 295] on td "Keto meat salad" at bounding box center [133, 290] width 139 height 30
click at [153, 288] on td "Keto meat salad" at bounding box center [133, 290] width 139 height 30
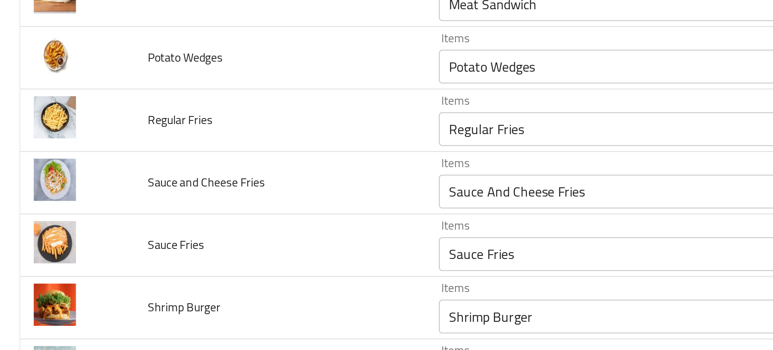
scroll to position [743, 0]
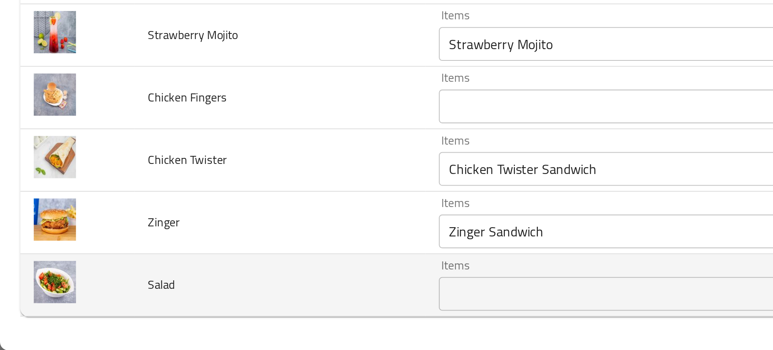
click at [75, 319] on span "Salad" at bounding box center [76, 318] width 13 height 10
copy span "Salad"
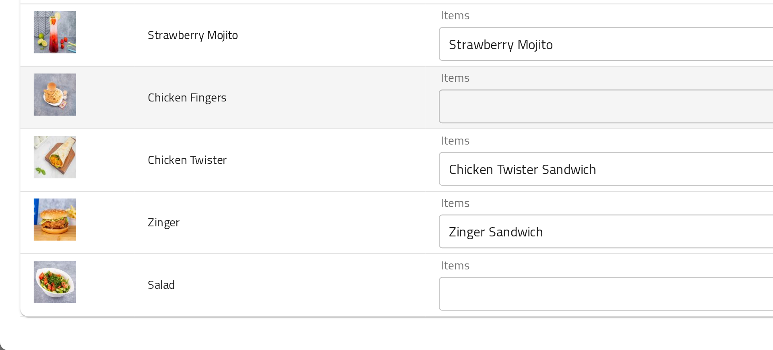
click at [90, 229] on span "Chicken Fingers" at bounding box center [89, 229] width 38 height 10
copy span "Chicken Fingers"
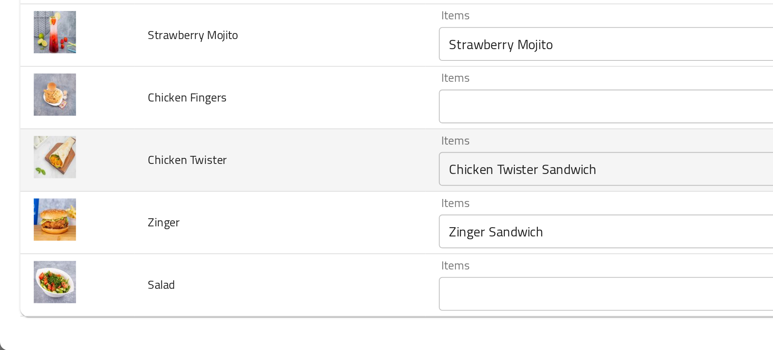
click at [137, 257] on td "Chicken Twister" at bounding box center [133, 259] width 139 height 30
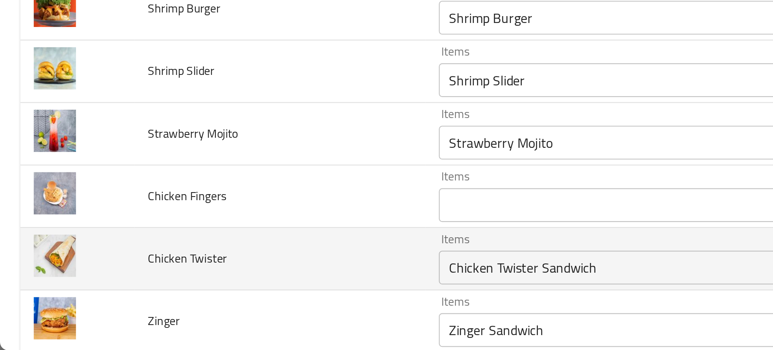
scroll to position [696, 0]
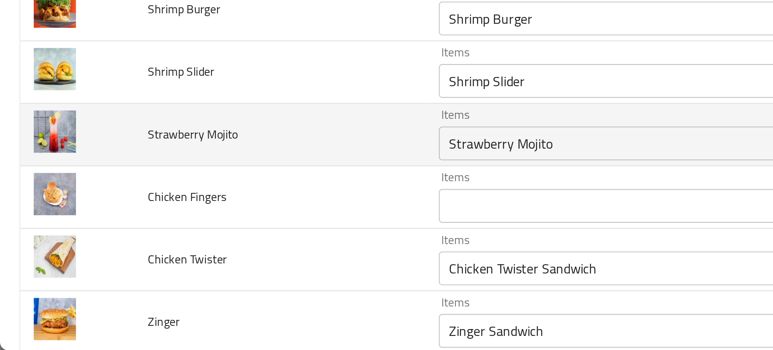
click at [244, 257] on div "Strawberry Mojito Items" at bounding box center [319, 251] width 220 height 16
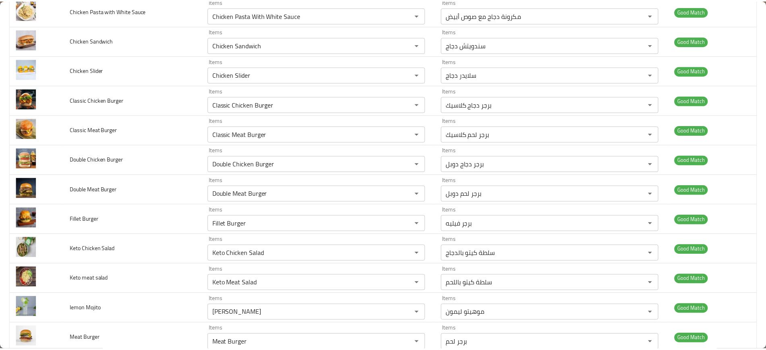
scroll to position [0, 0]
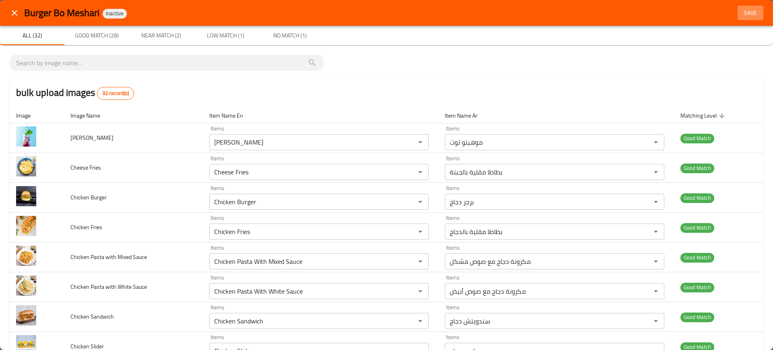
click at [741, 9] on span "Save" at bounding box center [750, 13] width 19 height 10
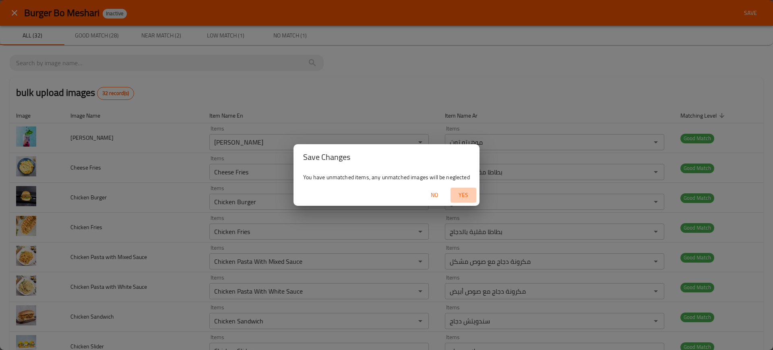
click at [464, 199] on span "Yes" at bounding box center [463, 195] width 19 height 10
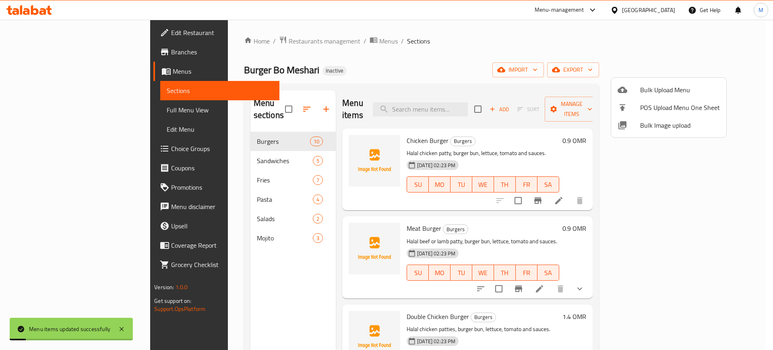
click at [468, 105] on div at bounding box center [386, 175] width 773 height 350
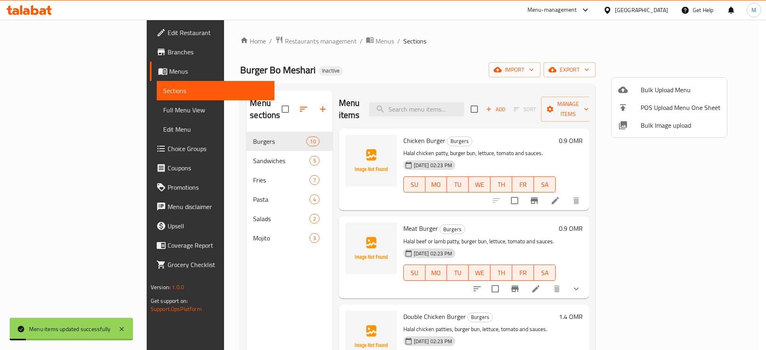
click at [464, 105] on input "search" at bounding box center [416, 109] width 95 height 14
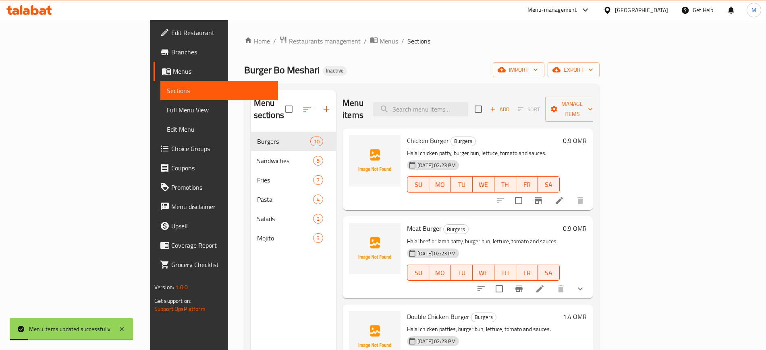
paste input "Strawberry Mojito"
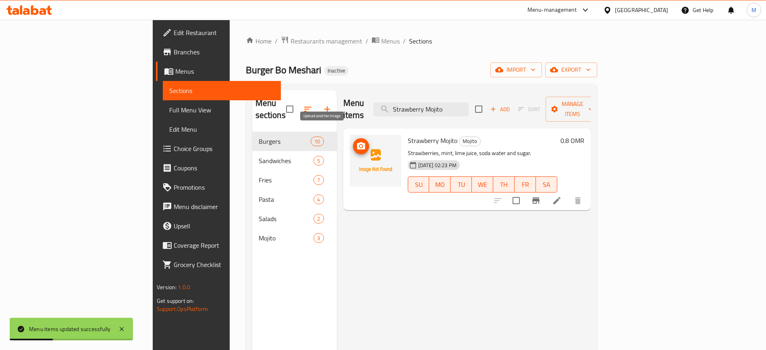
type input "Strawberry Mojito"
click at [353, 141] on span "upload picture" at bounding box center [361, 146] width 16 height 10
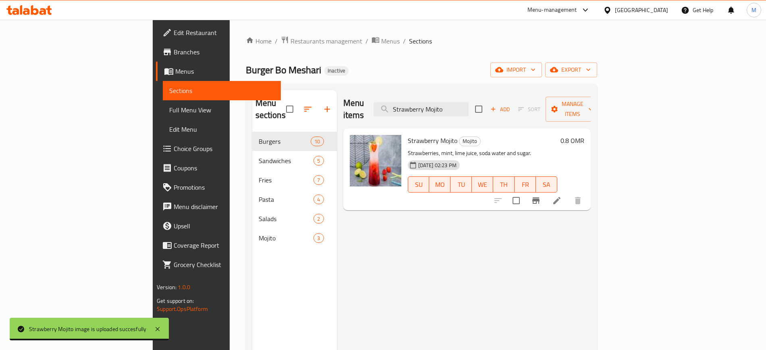
click at [464, 248] on div "Menu items Strawberry Mojito Add Sort Manage items Strawberry Mojito Mojito Str…" at bounding box center [464, 265] width 254 height 350
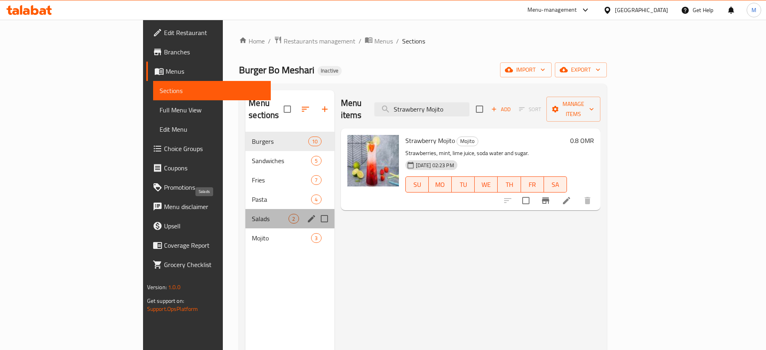
click at [252, 214] on span "Salads" at bounding box center [270, 219] width 37 height 10
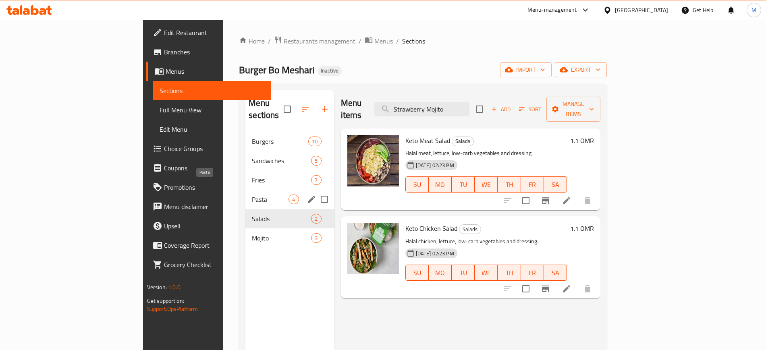
click at [252, 195] on span "Pasta" at bounding box center [270, 200] width 37 height 10
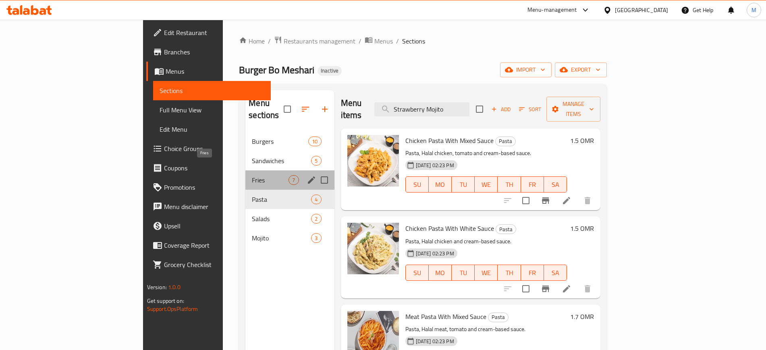
click at [252, 175] on span "Fries" at bounding box center [270, 180] width 37 height 10
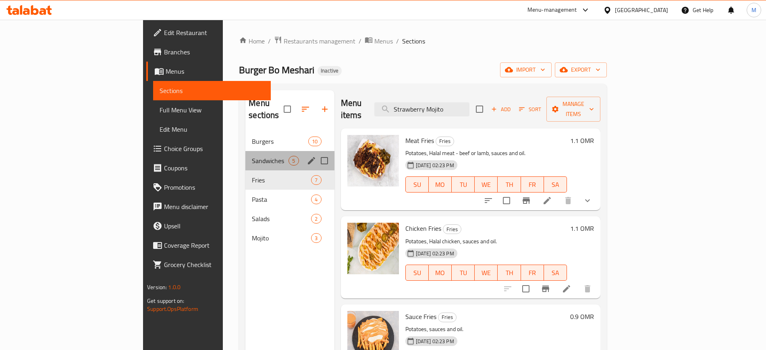
click at [245, 151] on div "Sandwiches 5" at bounding box center [289, 160] width 89 height 19
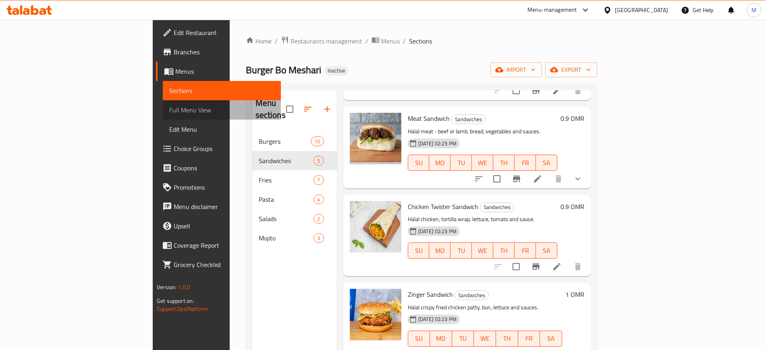
click at [169, 107] on span "Full Menu View" at bounding box center [221, 110] width 105 height 10
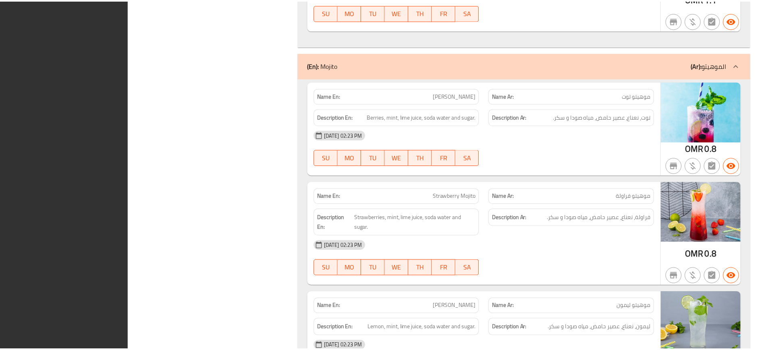
scroll to position [3567, 0]
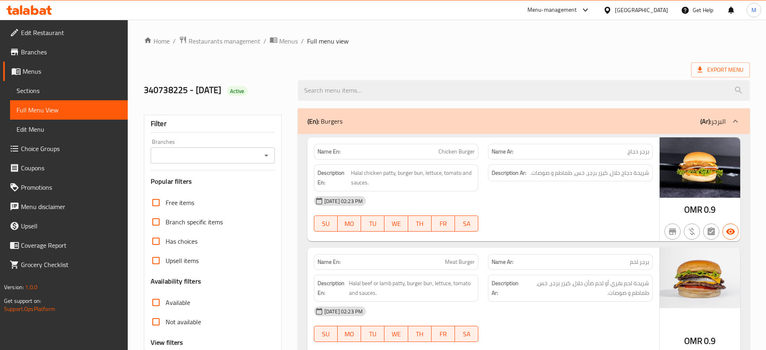
scroll to position [0, 0]
click at [37, 28] on span "Edit Restaurant" at bounding box center [71, 33] width 100 height 10
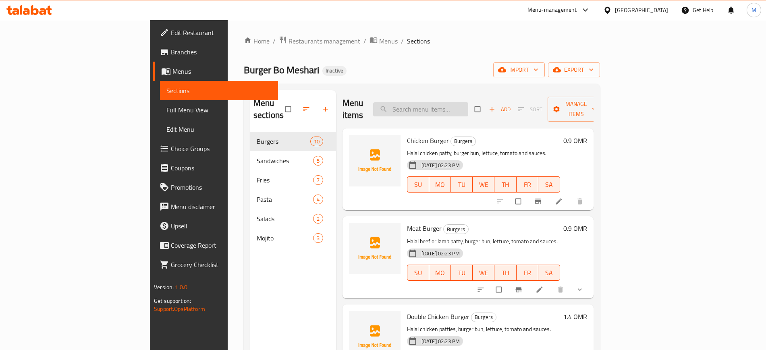
click at [468, 102] on input "search" at bounding box center [420, 109] width 95 height 14
paste input "Chicken Fingers Sandwich"
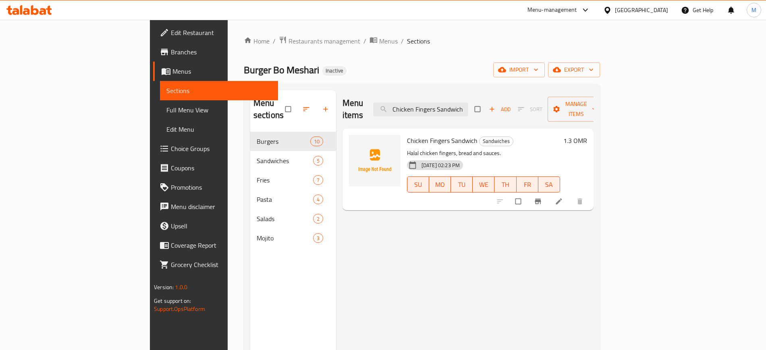
paste input "Twister"
paste input "Zing"
paste input "Shrimp Slider"
type input "Shrimp Slider"
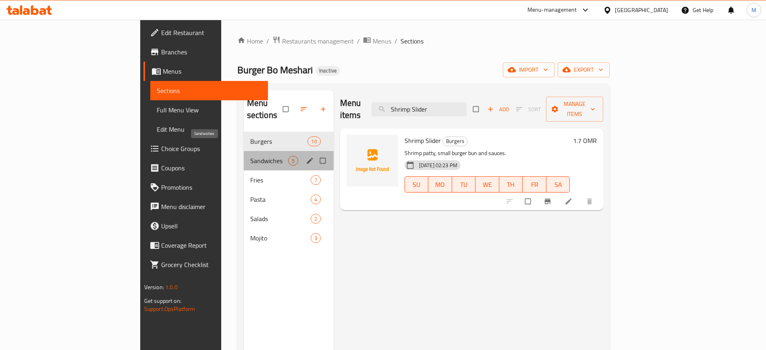
click at [250, 156] on span "Sandwiches" at bounding box center [269, 161] width 38 height 10
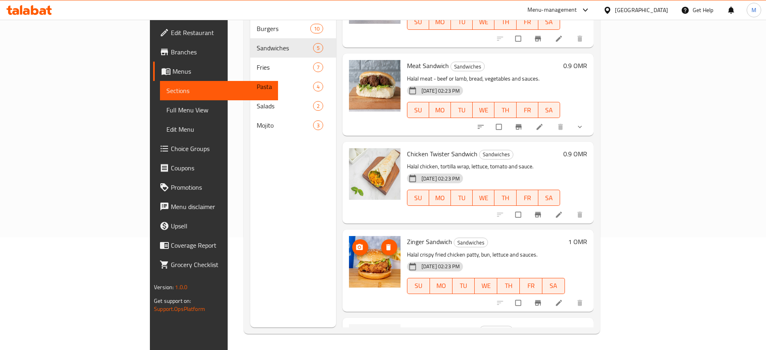
scroll to position [50, 0]
click at [404, 237] on div "Zinger Sandwich Sandwiches Halal crispy fried chicken [PERSON_NAME], bun, lettu…" at bounding box center [486, 270] width 164 height 75
click at [407, 236] on span "Zinger Sandwich" at bounding box center [429, 242] width 45 height 12
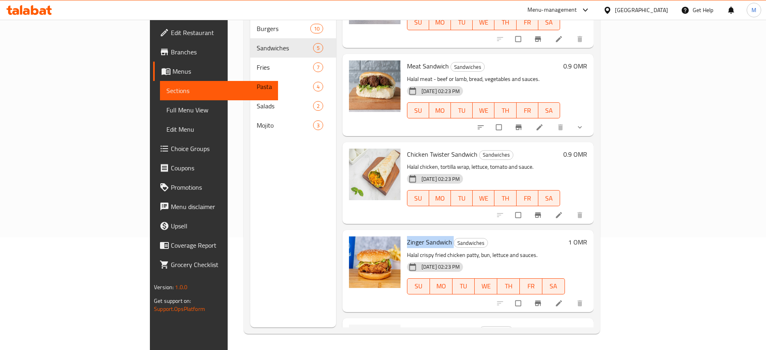
click at [407, 236] on span "Zinger Sandwich" at bounding box center [429, 242] width 45 height 12
copy h6 "Zinger Sandwich"
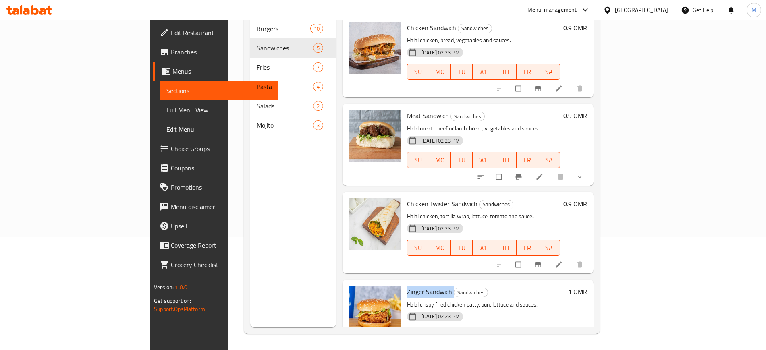
scroll to position [0, 0]
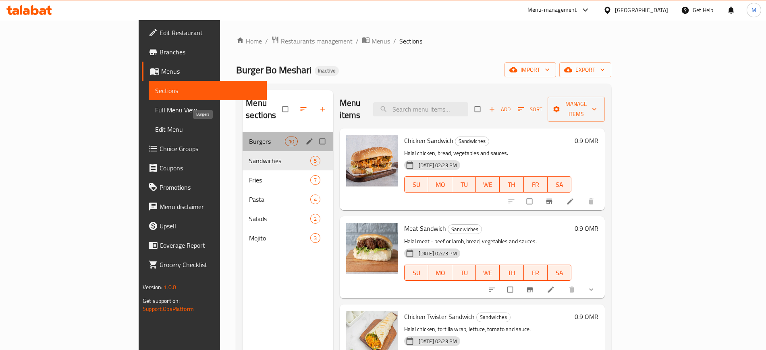
click at [249, 137] on span "Burgers" at bounding box center [266, 142] width 35 height 10
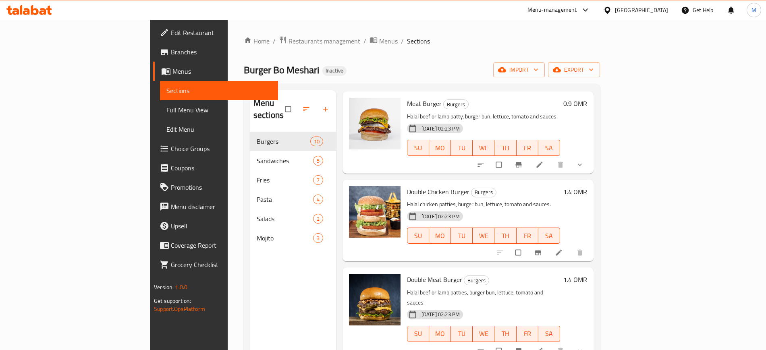
scroll to position [129, 0]
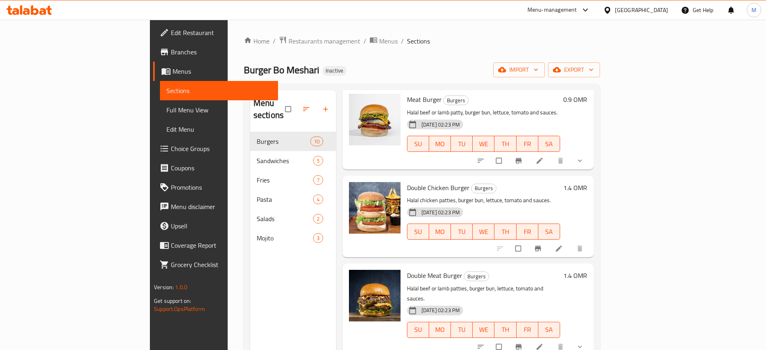
click at [408, 182] on span "Double Chicken Burger" at bounding box center [438, 188] width 62 height 12
copy h6 "Double Chicken Burger"
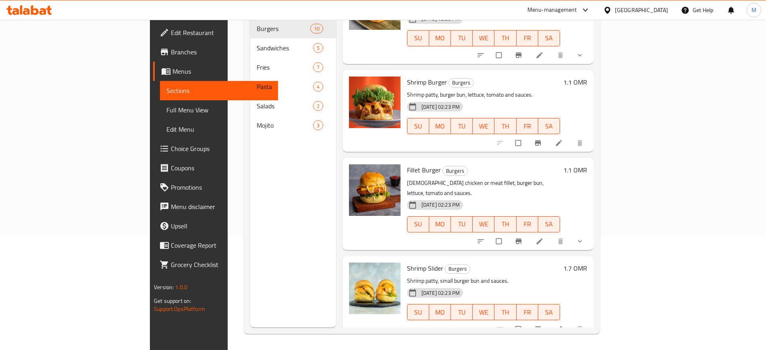
scroll to position [550, 0]
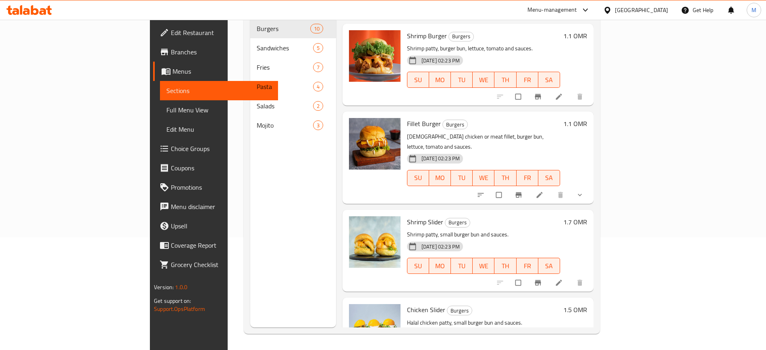
click at [250, 195] on div "Menu sections Burgers 10 Sandwiches 5 Fries 7 Pasta 4 Salads 2 Mojito 3" at bounding box center [293, 152] width 86 height 350
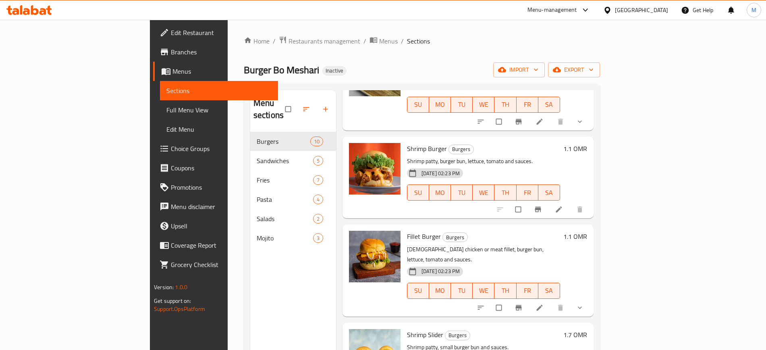
click at [250, 309] on div "Menu sections Burgers 10 Sandwiches 5 Fries 7 Pasta 4 Salads 2 Mojito 3" at bounding box center [293, 265] width 86 height 350
click at [328, 63] on div "[PERSON_NAME] Meshari Inactive import export" at bounding box center [422, 69] width 356 height 15
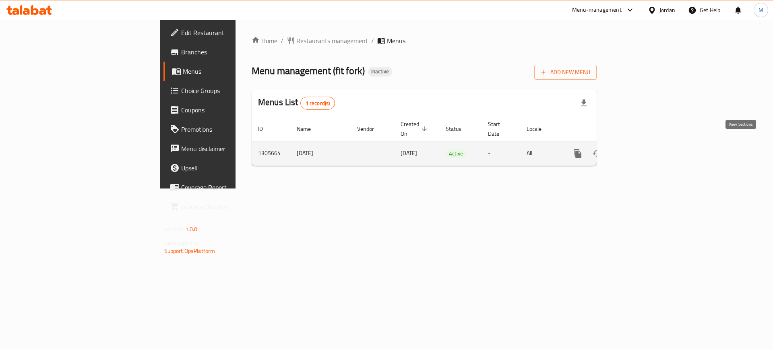
click at [646, 146] on link "enhanced table" at bounding box center [635, 153] width 19 height 19
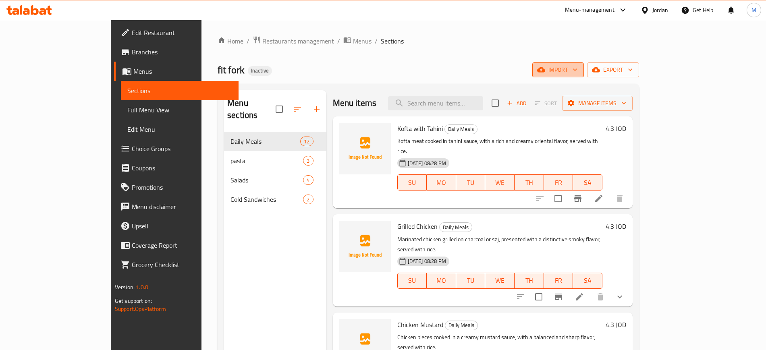
click at [584, 75] on button "import" at bounding box center [558, 69] width 52 height 15
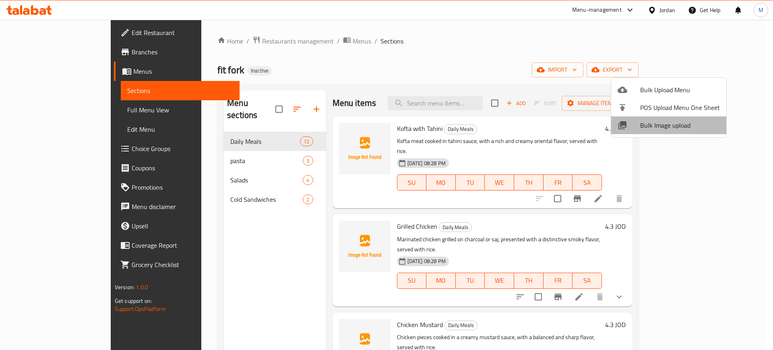
click at [677, 123] on span "Bulk Image upload" at bounding box center [680, 125] width 80 height 10
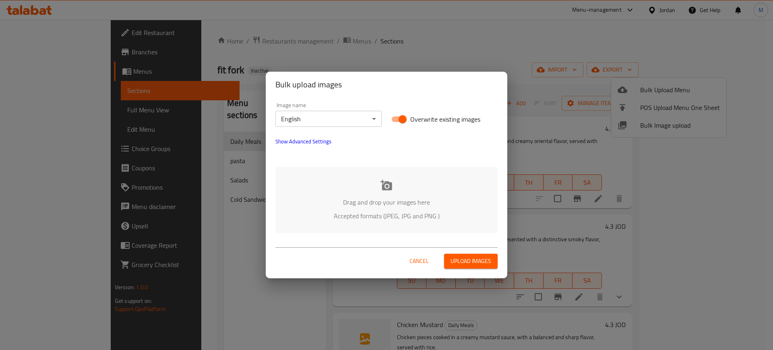
click at [420, 212] on p "Accepted formats (JPEG, JPG and PNG )" at bounding box center [387, 216] width 198 height 10
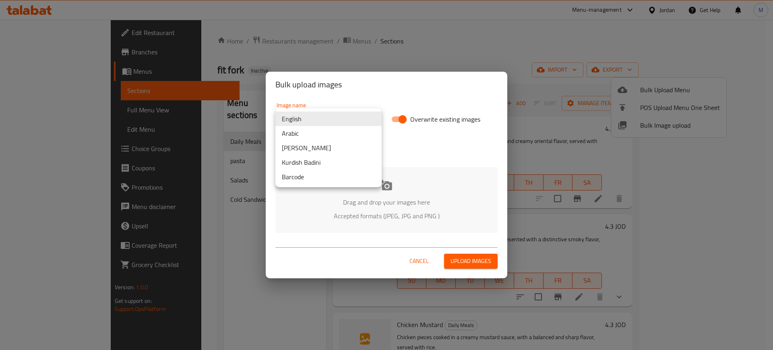
click at [328, 116] on body "​ Menu-management Jordan Get Help M Edit Restaurant Branches Menus Sections Ful…" at bounding box center [386, 185] width 773 height 330
click at [340, 134] on li "Arabic" at bounding box center [329, 133] width 106 height 15
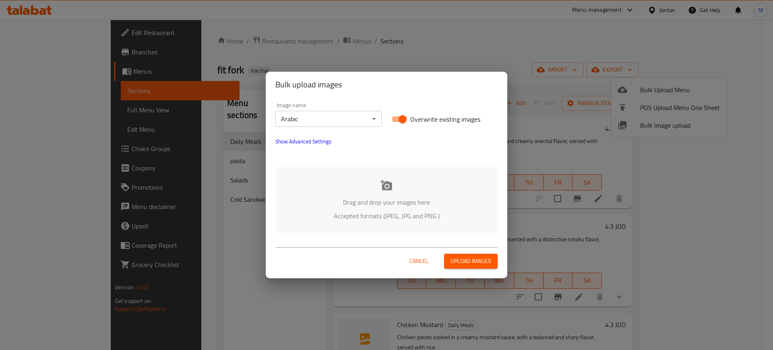
click at [394, 183] on div "Drag and drop your images here Accepted formats (JPEG, JPG and PNG )" at bounding box center [387, 200] width 222 height 66
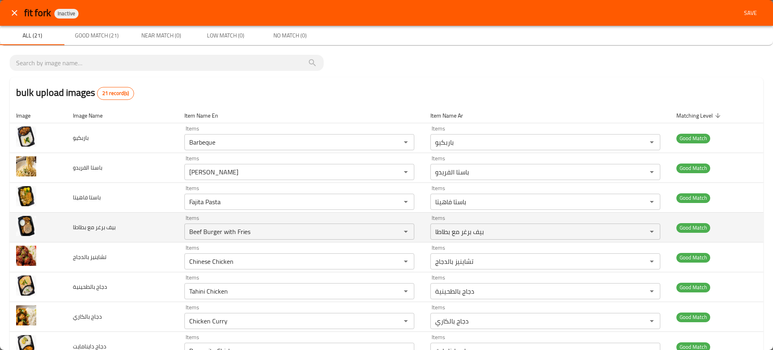
scroll to position [415, 0]
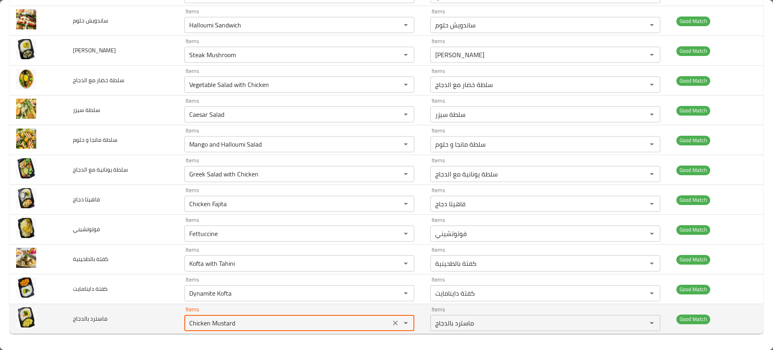
click at [231, 324] on بالدجاج "Chicken Mustard" at bounding box center [287, 322] width 201 height 11
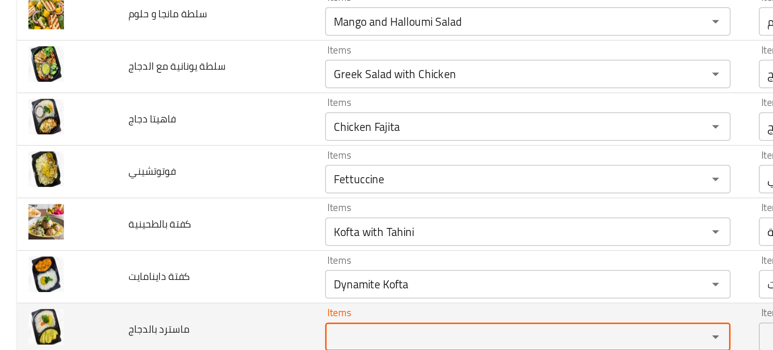
type بالدجاج "Chicken Mustard"
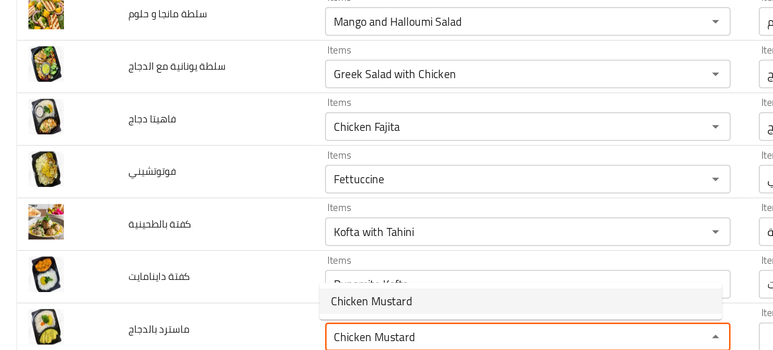
click at [203, 303] on span "Chicken Mustard" at bounding box center [211, 303] width 46 height 10
type بالدجاج-ar "ماسترد بالدجاج"
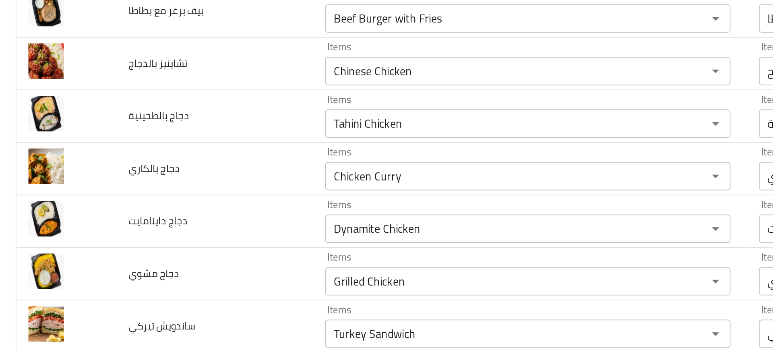
scroll to position [0, 0]
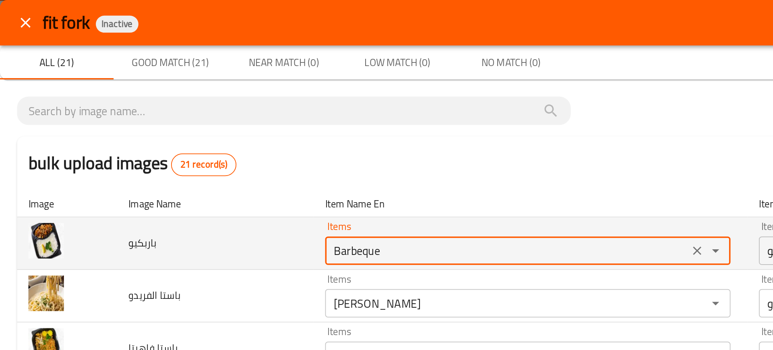
click at [205, 137] on input "Barbeque" at bounding box center [287, 142] width 201 height 11
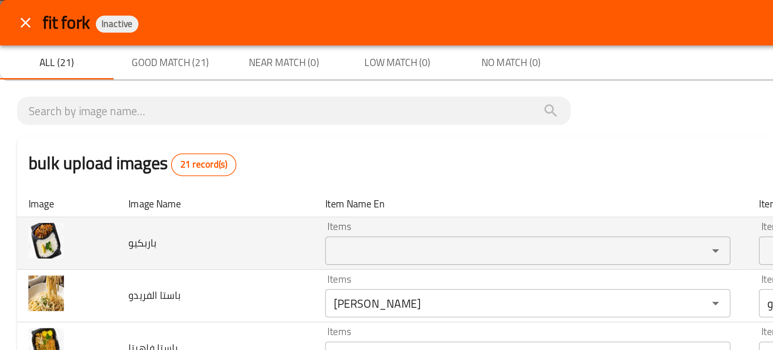
click at [134, 143] on td "باربكيو" at bounding box center [122, 138] width 112 height 30
click at [151, 138] on td "باربكيو" at bounding box center [122, 138] width 112 height 30
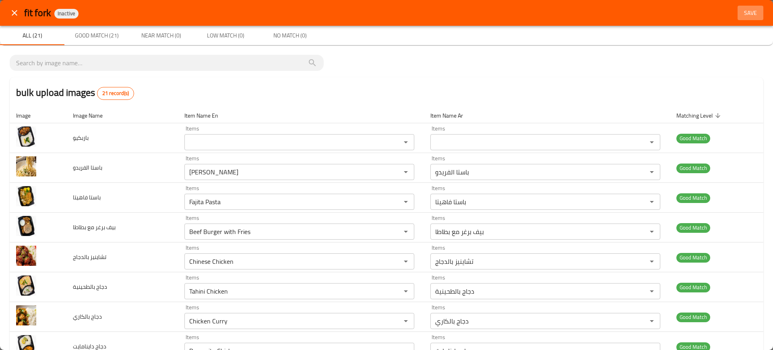
click at [744, 17] on span "Save" at bounding box center [750, 13] width 19 height 10
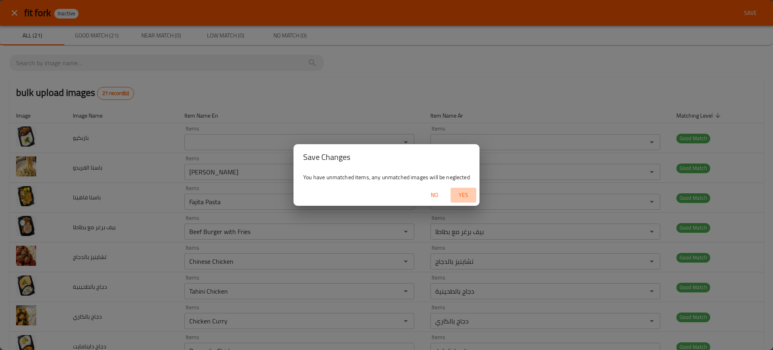
click at [459, 197] on span "Yes" at bounding box center [463, 195] width 19 height 10
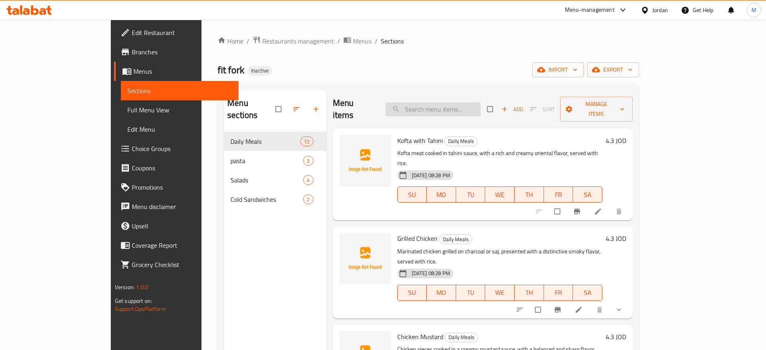
click at [481, 102] on input "search" at bounding box center [432, 109] width 95 height 14
paste input "Barbeque"
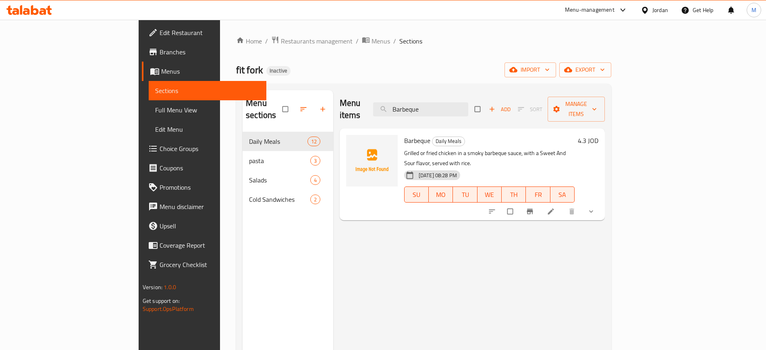
type input "Barbeque"
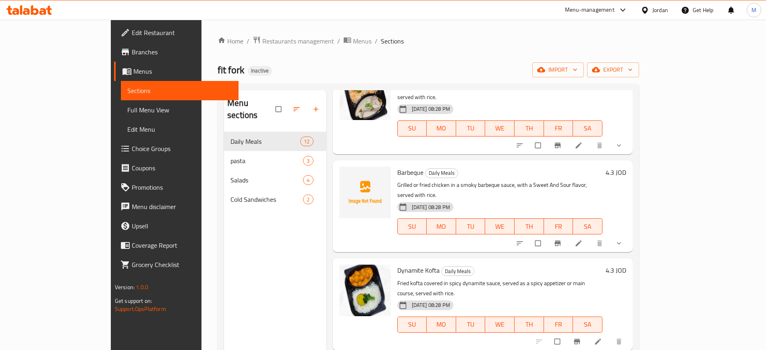
scroll to position [474, 0]
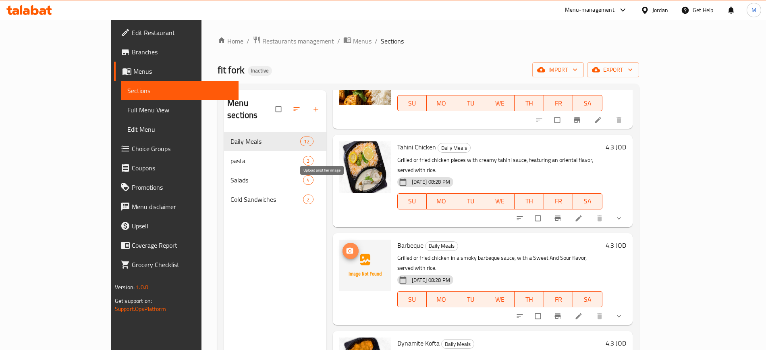
click at [346, 247] on icon "upload picture" at bounding box center [350, 251] width 8 height 8
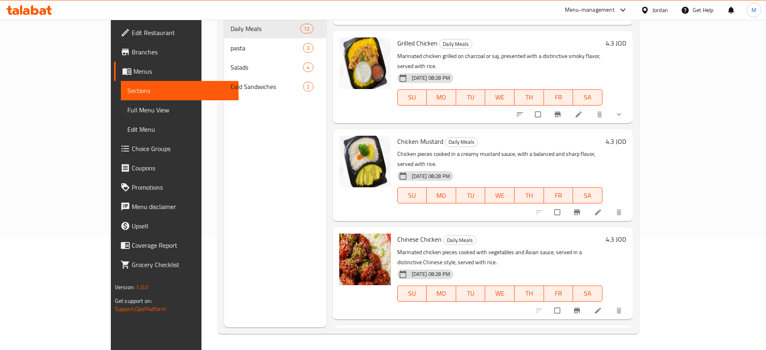
scroll to position [0, 0]
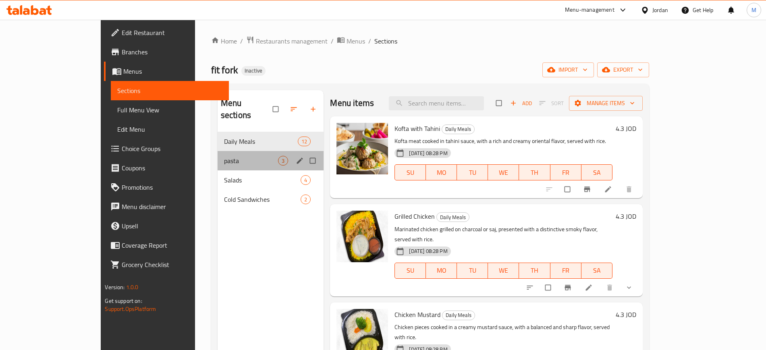
click at [218, 151] on div "pasta 3" at bounding box center [271, 160] width 106 height 19
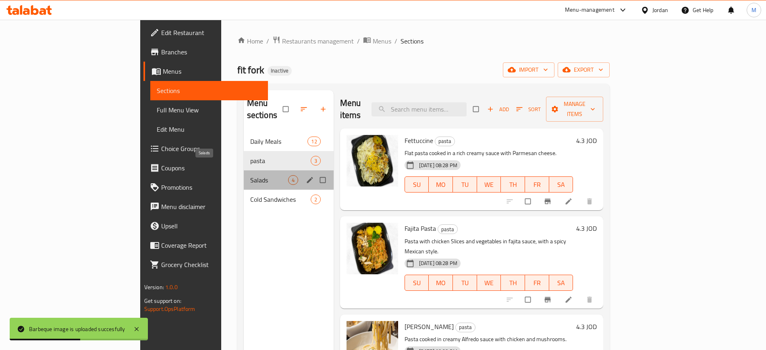
click at [250, 175] on span "Salads" at bounding box center [269, 180] width 38 height 10
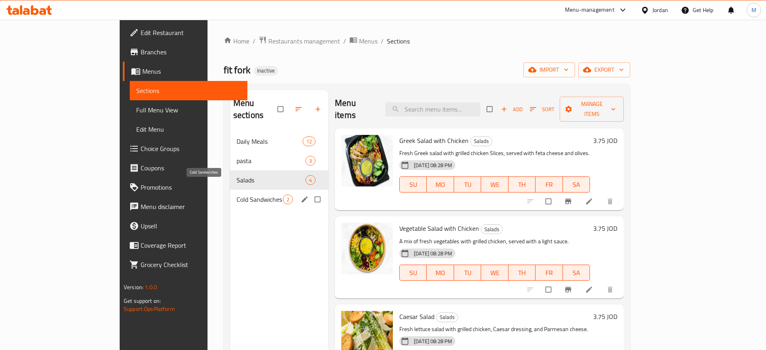
click at [236, 195] on span "Cold Sandwiches" at bounding box center [259, 200] width 46 height 10
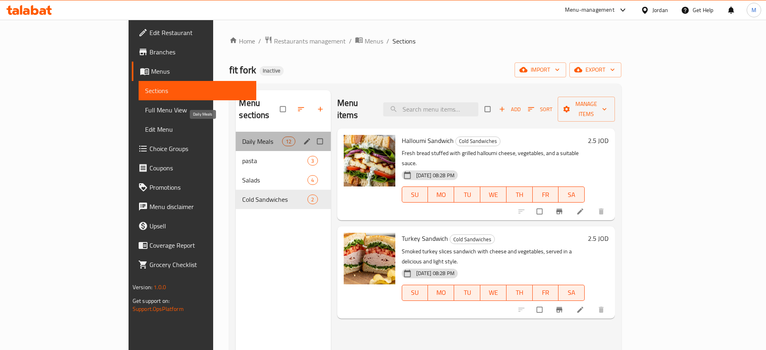
click at [242, 137] on span "Daily Meals" at bounding box center [262, 142] width 40 height 10
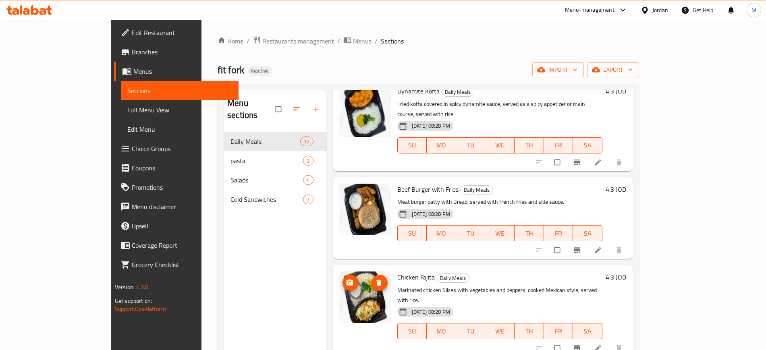
scroll to position [113, 0]
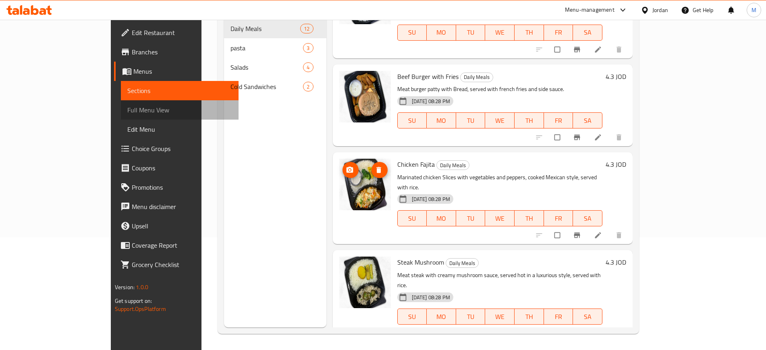
click at [127, 114] on span "Full Menu View" at bounding box center [179, 110] width 105 height 10
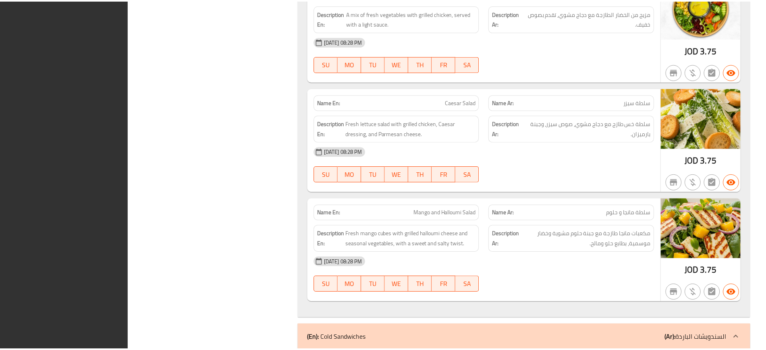
scroll to position [2403, 0]
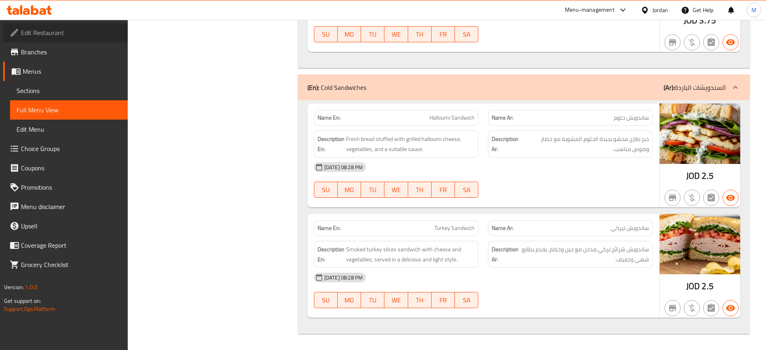
click at [37, 33] on span "Edit Restaurant" at bounding box center [71, 33] width 100 height 10
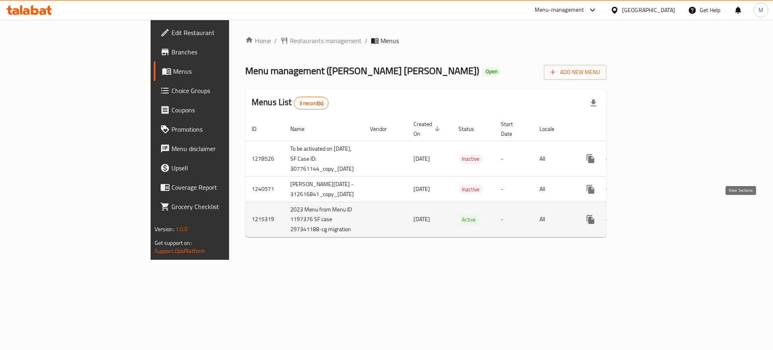
click at [653, 216] on icon "enhanced table" at bounding box center [648, 219] width 7 height 7
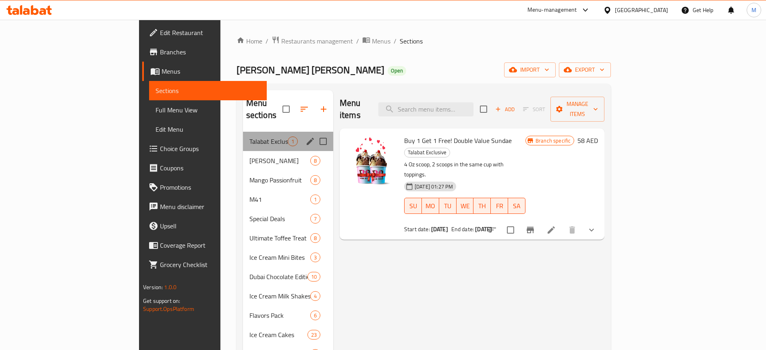
click at [243, 132] on div "Talabat Exclusive 1" at bounding box center [288, 141] width 90 height 19
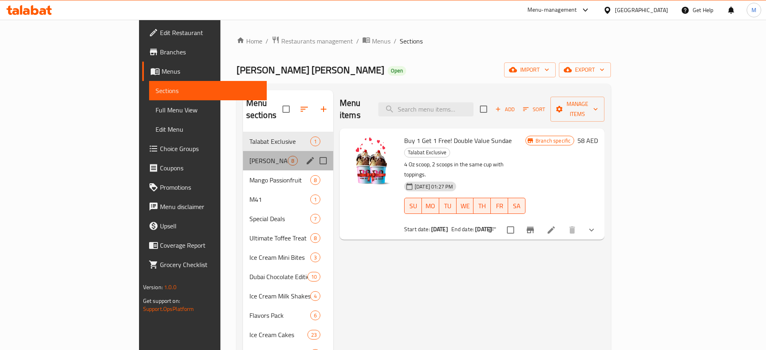
click at [243, 151] on div "Churros Sundae 8" at bounding box center [288, 160] width 90 height 19
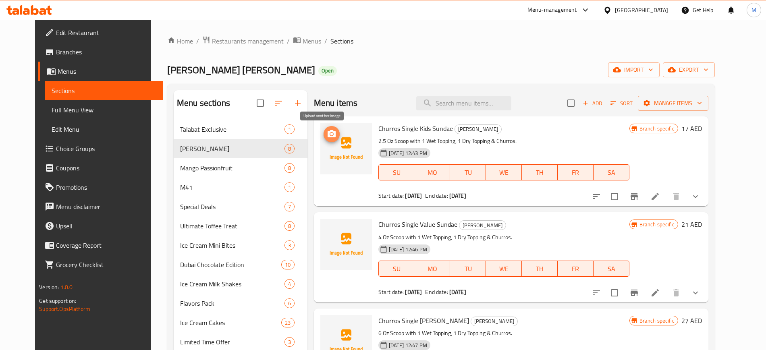
click at [327, 136] on icon "upload picture" at bounding box center [331, 133] width 8 height 7
click at [402, 130] on span "Churros Single Kids Sundae" at bounding box center [415, 128] width 75 height 12
copy h6 "Churros Single Kids Sundae"
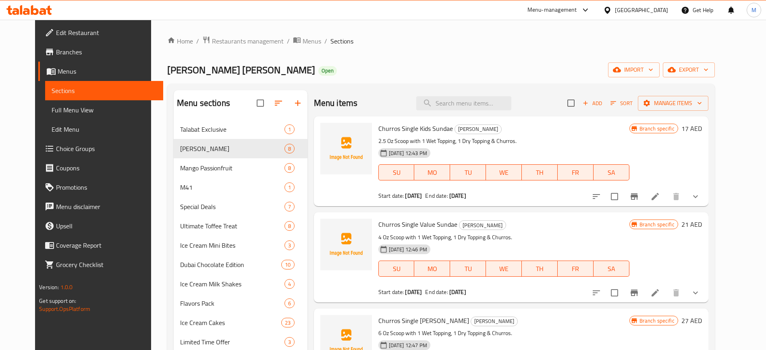
click at [417, 224] on span "Churros Single Value Sundae" at bounding box center [417, 224] width 79 height 12
copy h6 "Churros Single Value Sundae"
click at [419, 315] on span "Churros Single [PERSON_NAME]" at bounding box center [423, 321] width 91 height 12
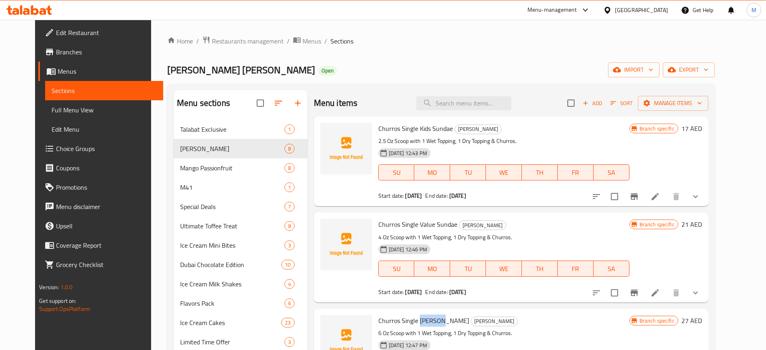
click at [419, 315] on span "Churros Single [PERSON_NAME]" at bounding box center [423, 321] width 91 height 12
copy h6 "Churros Single [PERSON_NAME]"
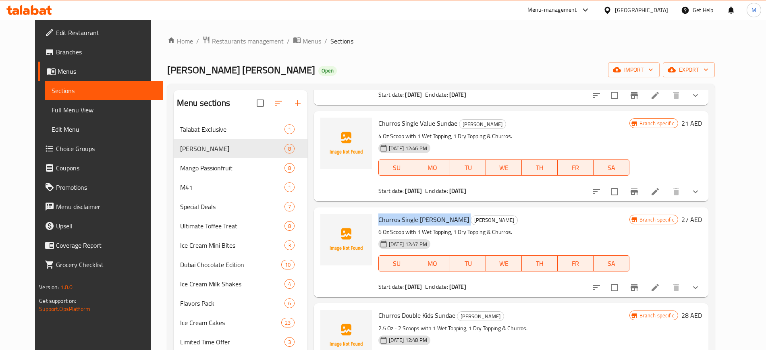
scroll to position [125, 0]
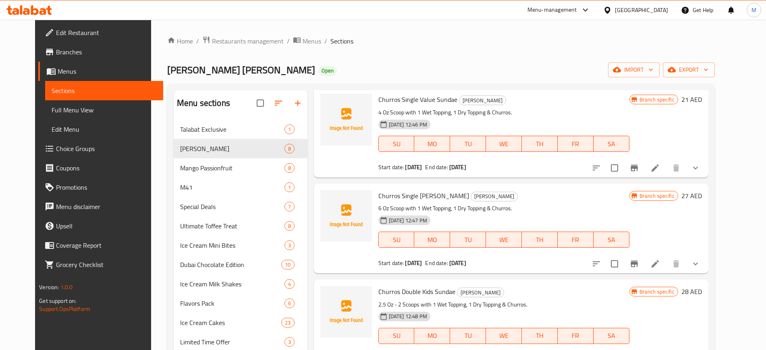
click at [394, 292] on span "Churros Double Kids Sundae" at bounding box center [416, 292] width 77 height 12
copy h6 "Churros Double Kids Sundae"
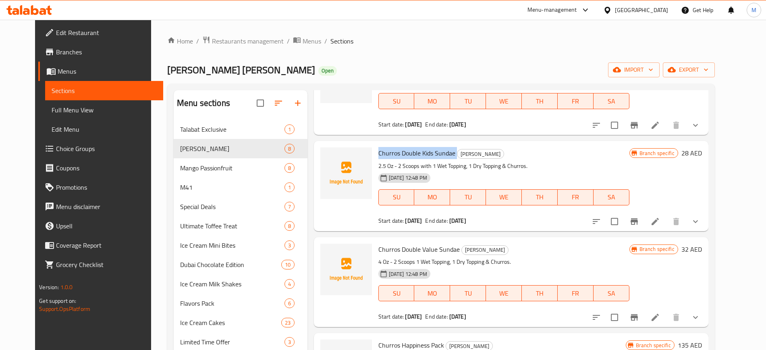
scroll to position [263, 0]
click at [398, 246] on span "Churros Double Value Sundae" at bounding box center [418, 249] width 81 height 12
copy h6 "Churros Double Value Sundae"
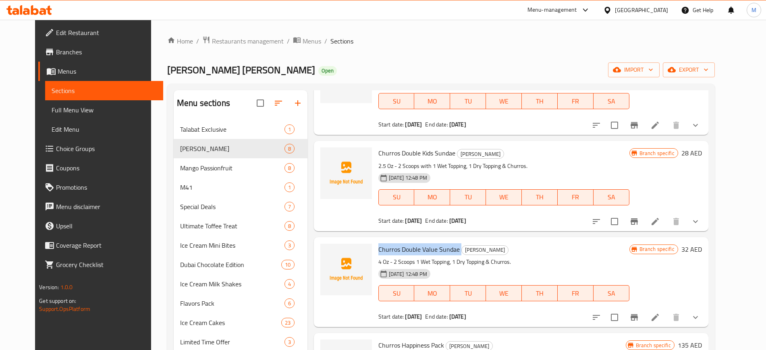
scroll to position [223, 0]
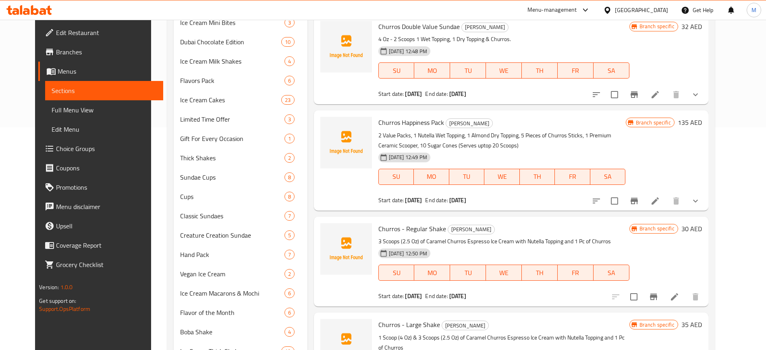
click at [387, 124] on span "Churros Happiness Pack" at bounding box center [411, 122] width 66 height 12
copy h6 "Churros Happiness Pack"
click at [408, 229] on span "Churros - Regular Shake" at bounding box center [412, 229] width 68 height 12
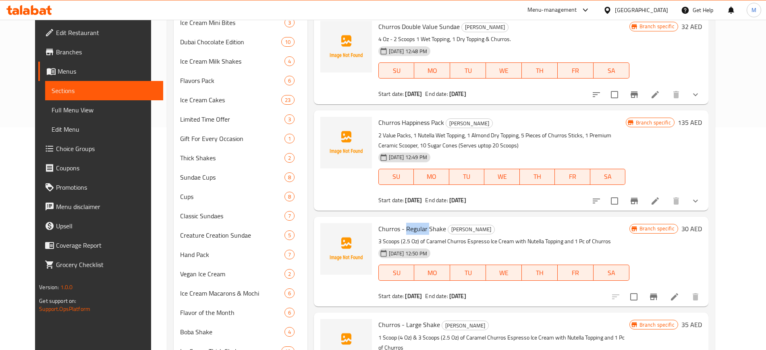
click at [408, 229] on span "Churros - Regular Shake" at bounding box center [412, 229] width 68 height 12
copy h6 "Churros - Regular Shake"
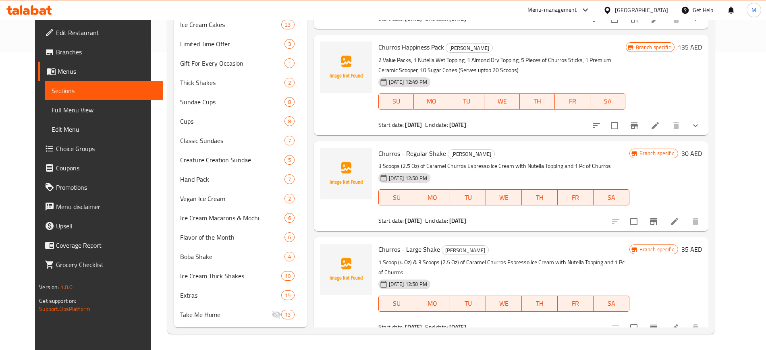
click at [384, 249] on span "Churros - Large Shake" at bounding box center [409, 249] width 62 height 12
copy h6 "Churros - Large Shake"
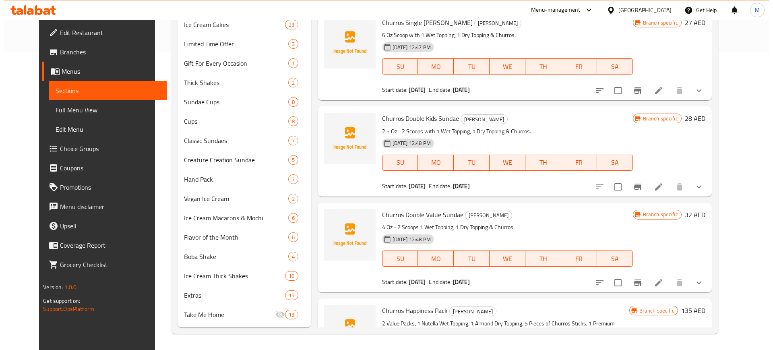
scroll to position [0, 0]
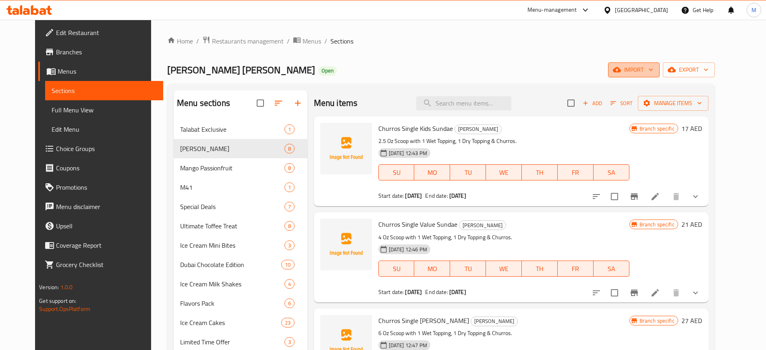
click at [621, 68] on icon "button" at bounding box center [617, 70] width 8 height 8
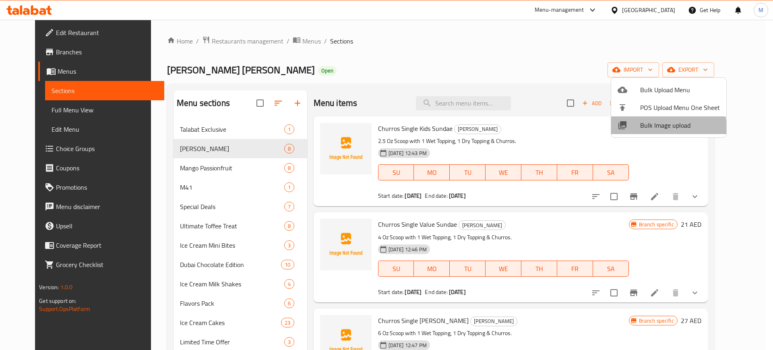
click at [638, 130] on li "Bulk Image upload" at bounding box center [668, 125] width 115 height 18
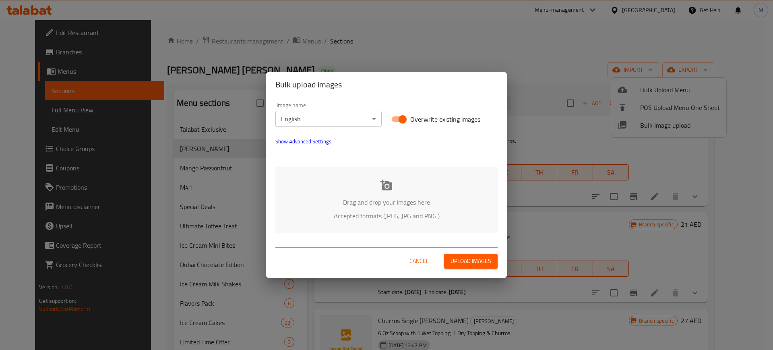
click at [308, 212] on p "Accepted formats (JPEG, JPG and PNG )" at bounding box center [387, 216] width 198 height 10
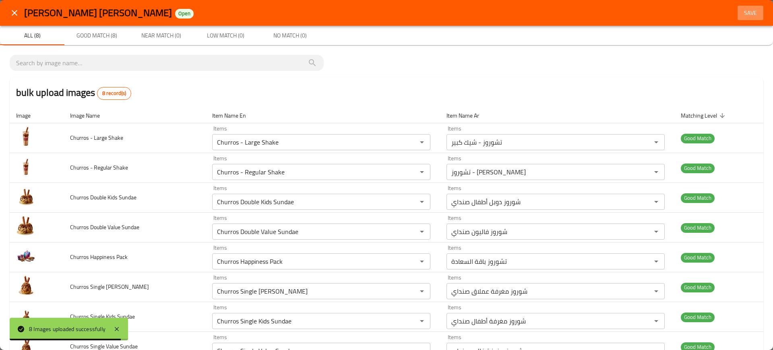
click at [741, 15] on span "Save" at bounding box center [750, 13] width 19 height 10
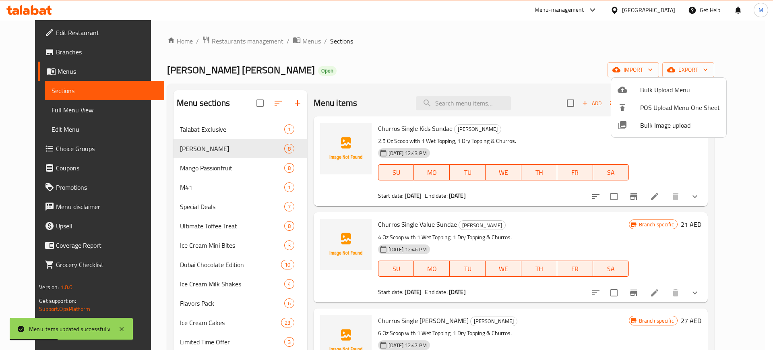
click at [184, 125] on div at bounding box center [386, 175] width 773 height 350
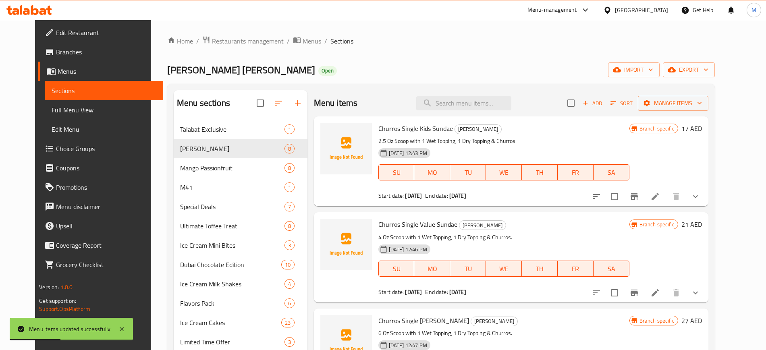
click at [184, 125] on span "Talabat Exclusive" at bounding box center [232, 129] width 104 height 10
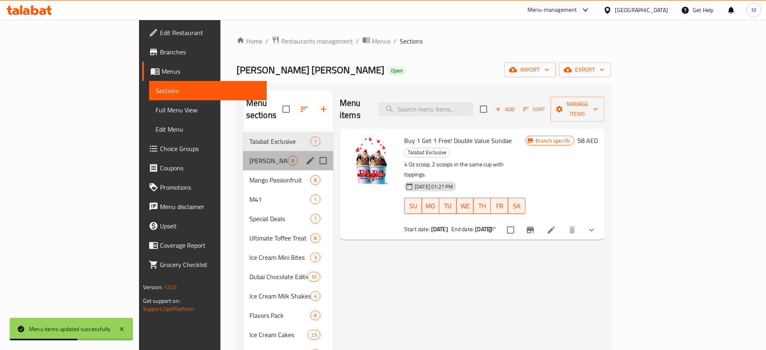
click at [243, 151] on div "Churros Sundae 8" at bounding box center [288, 160] width 90 height 19
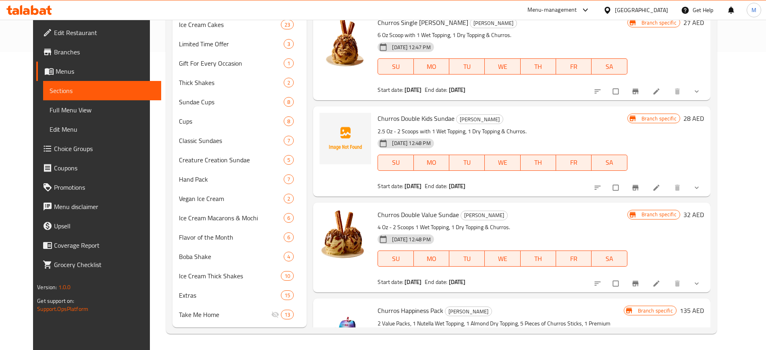
scroll to position [235, 0]
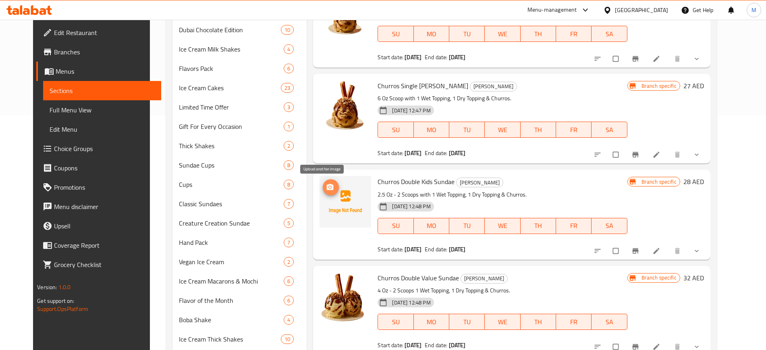
click at [326, 183] on icon "upload picture" at bounding box center [330, 187] width 8 height 8
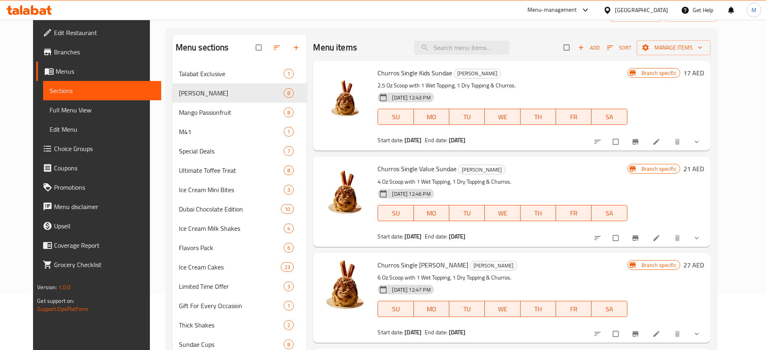
scroll to position [0, 0]
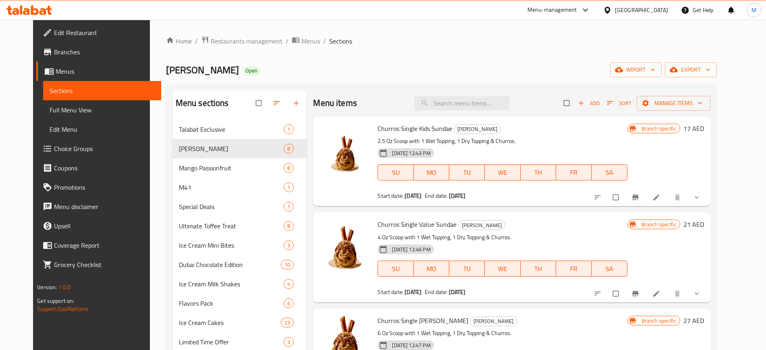
click at [487, 216] on div "Churros Single Value Sundae Churros Sundae 4 Oz Scoop with 1 Wet Topping, 1 Dry…" at bounding box center [502, 256] width 256 height 83
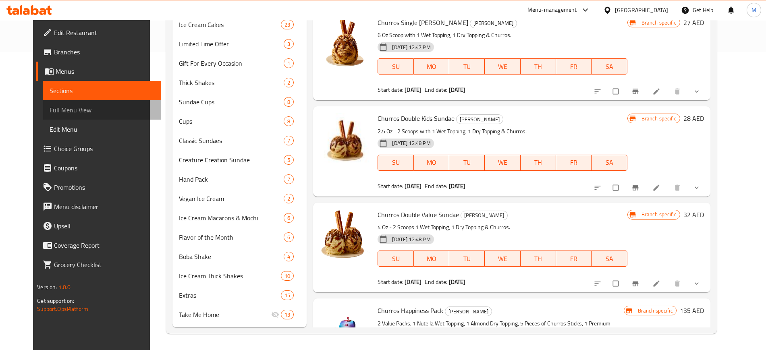
click at [93, 116] on link "Full Menu View" at bounding box center [102, 109] width 118 height 19
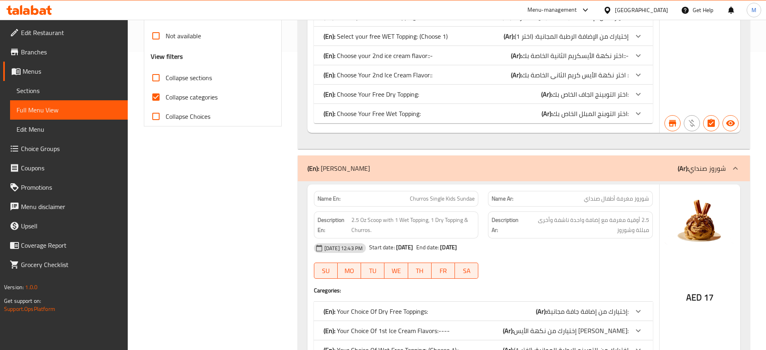
scroll to position [215, 0]
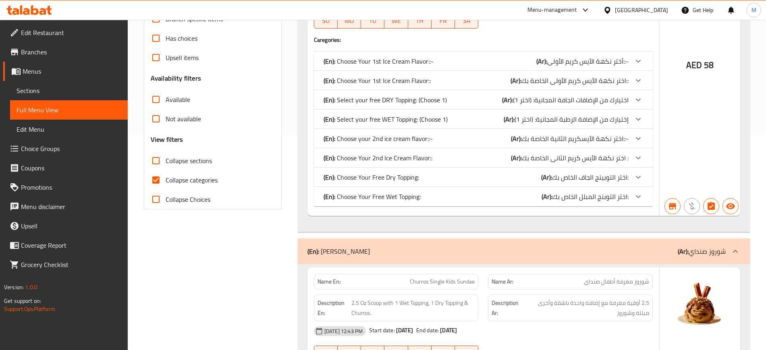
click at [199, 160] on span "Collapse sections" at bounding box center [189, 161] width 46 height 10
click at [166, 160] on input "Collapse sections" at bounding box center [155, 160] width 19 height 19
checkbox input "true"
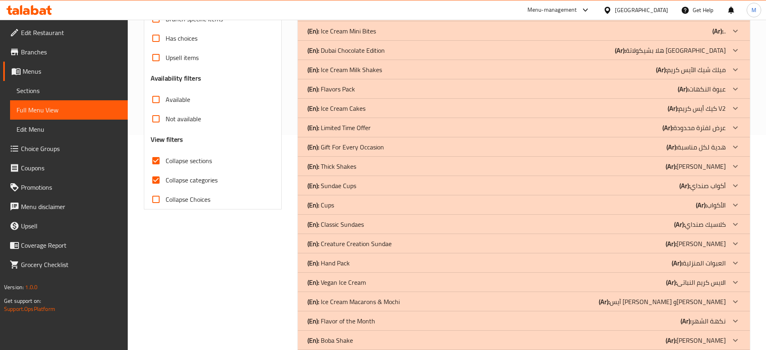
scroll to position [0, 0]
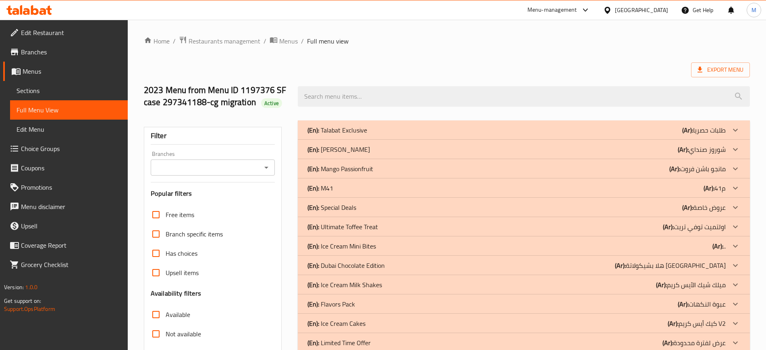
click at [541, 135] on div "(En): Churros Sundae (Ar): شوروز صنداي" at bounding box center [516, 130] width 418 height 10
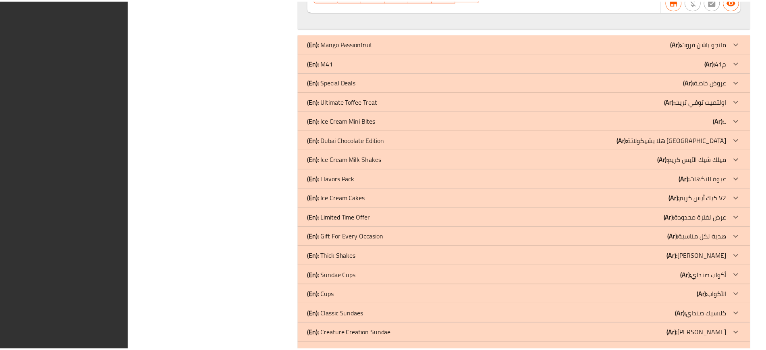
scroll to position [1768, 0]
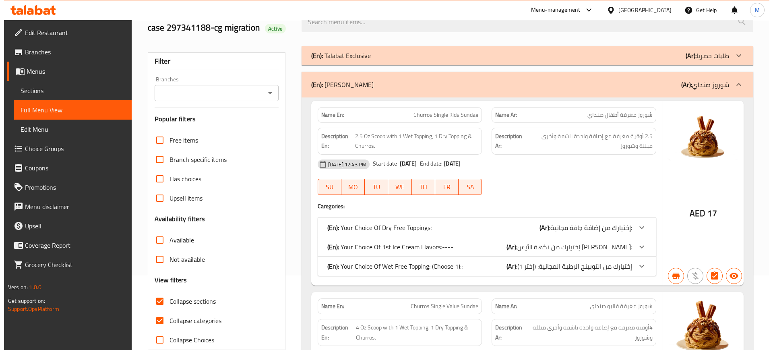
scroll to position [0, 0]
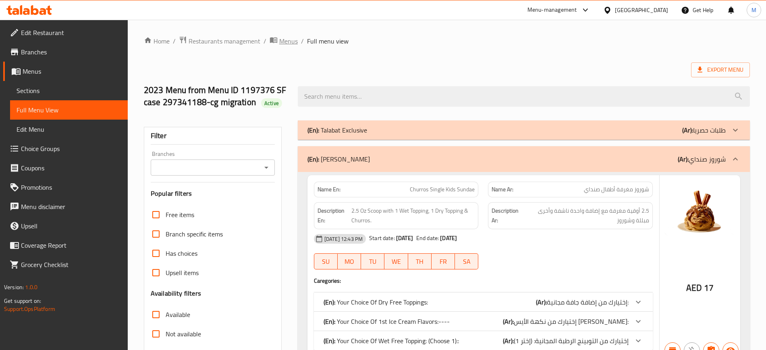
click at [284, 37] on span "Menus" at bounding box center [288, 41] width 19 height 10
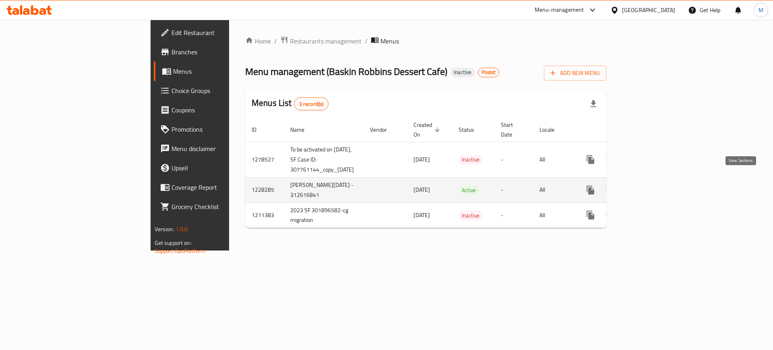
click at [654, 185] on icon "enhanced table" at bounding box center [649, 190] width 10 height 10
